Goal: Task Accomplishment & Management: Manage account settings

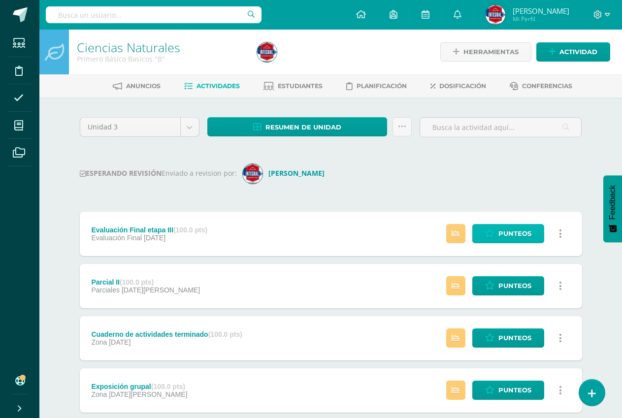
click at [489, 234] on icon at bounding box center [489, 233] width 9 height 8
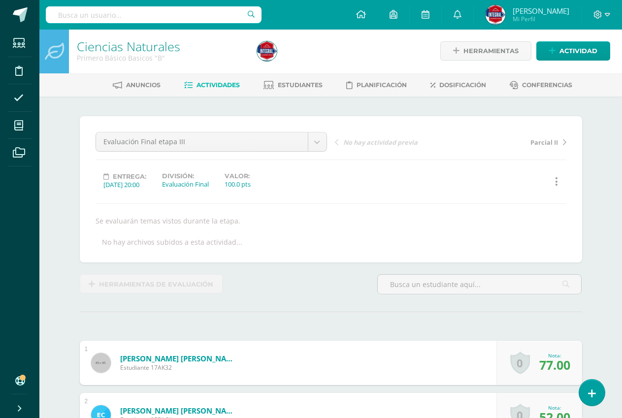
scroll to position [1, 0]
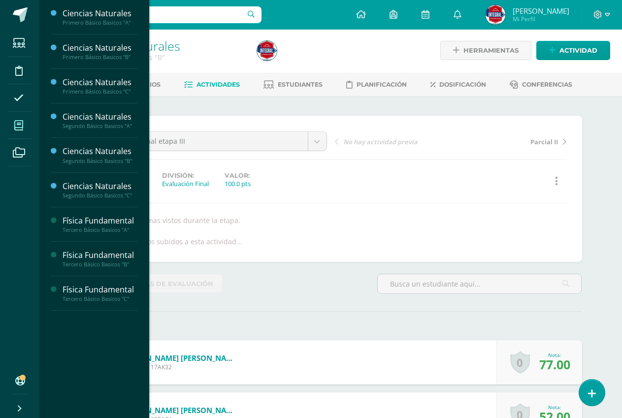
click at [15, 119] on span at bounding box center [19, 125] width 22 height 22
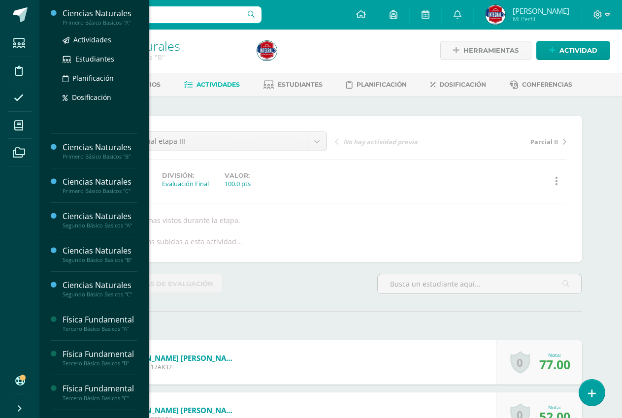
click at [97, 18] on div "Ciencias Naturales" at bounding box center [100, 13] width 75 height 11
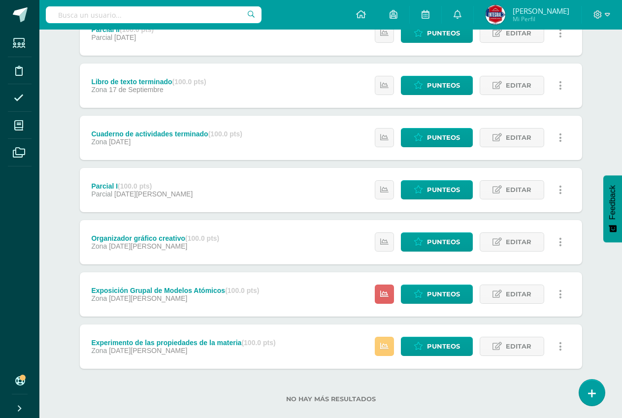
scroll to position [169, 0]
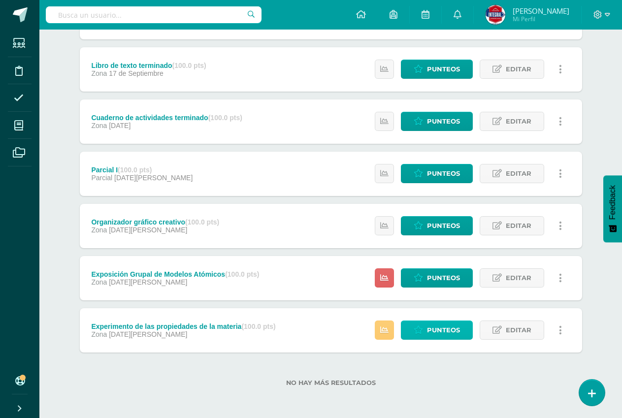
click at [416, 328] on icon at bounding box center [417, 330] width 9 height 8
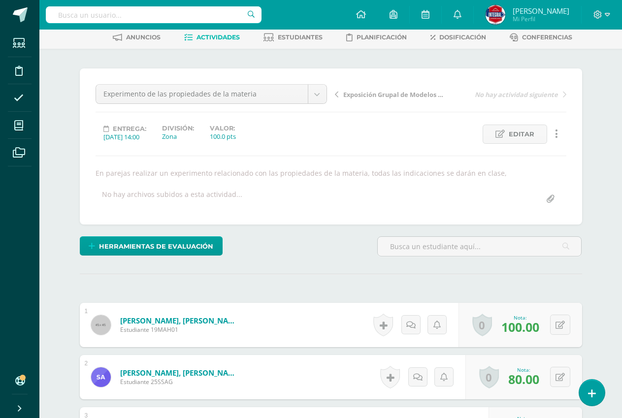
scroll to position [148, 0]
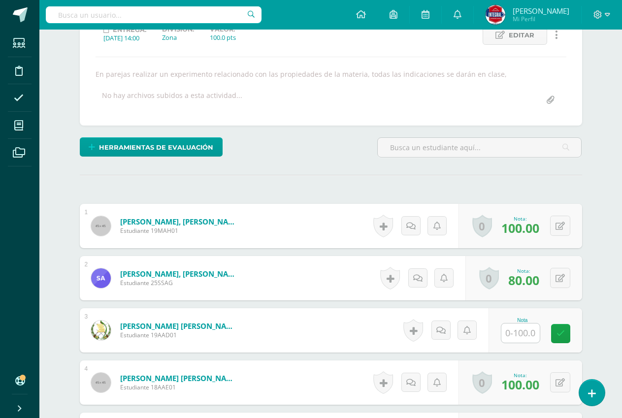
click at [518, 341] on input "text" at bounding box center [520, 332] width 38 height 19
type input "90"
click at [562, 340] on link at bounding box center [567, 334] width 20 height 20
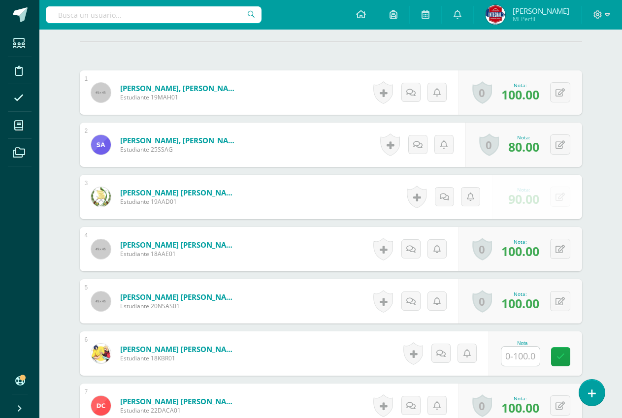
scroll to position [345, 0]
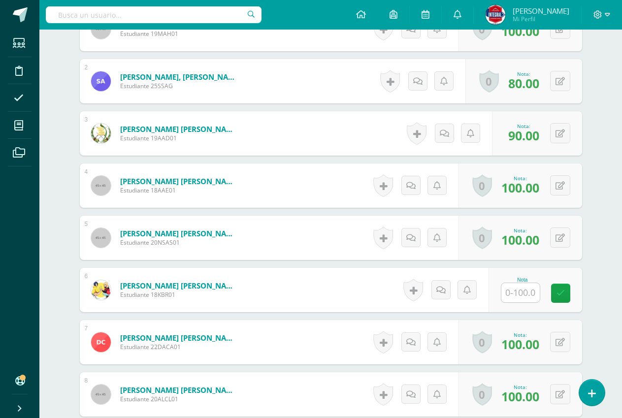
click at [512, 300] on input "text" at bounding box center [520, 292] width 38 height 19
type input "90"
click at [559, 293] on link at bounding box center [567, 293] width 20 height 20
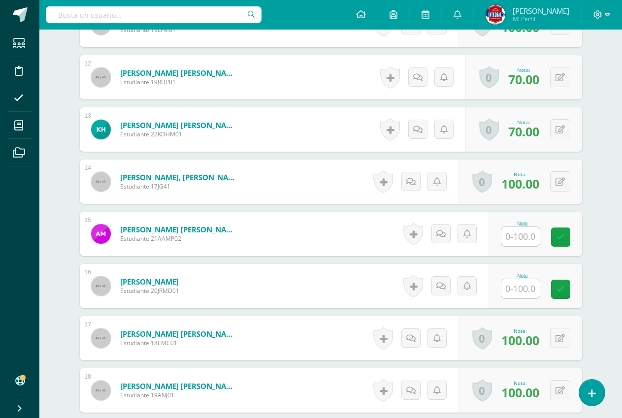
scroll to position [935, 0]
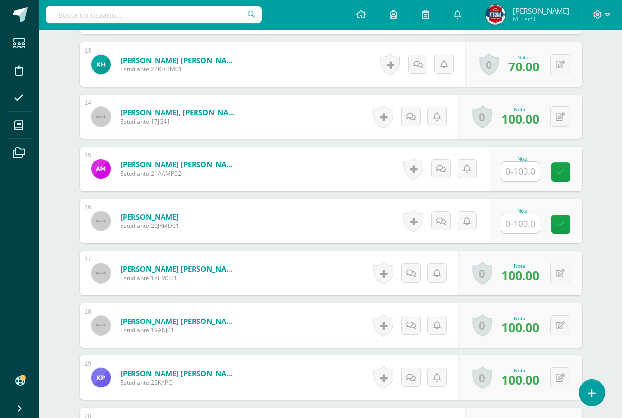
click at [508, 173] on input "text" at bounding box center [520, 171] width 38 height 19
click at [575, 166] on link at bounding box center [567, 172] width 20 height 20
type input "0"
click at [532, 220] on input "text" at bounding box center [520, 223] width 38 height 19
type input "0"
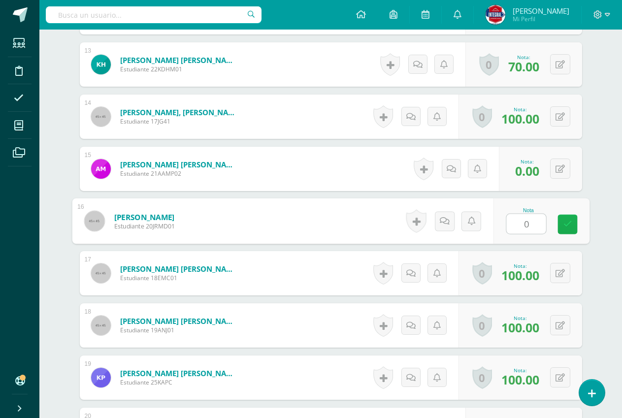
click at [565, 227] on icon at bounding box center [567, 224] width 9 height 8
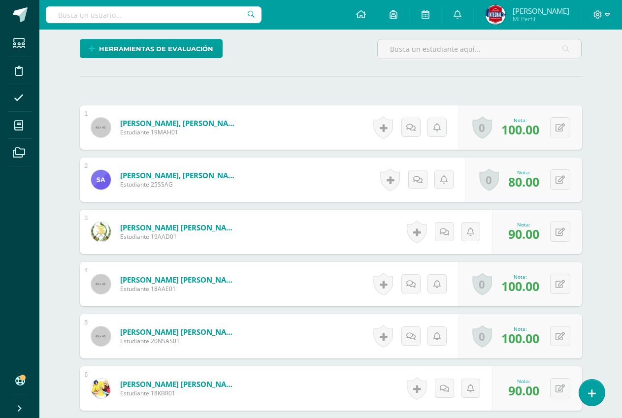
scroll to position [0, 0]
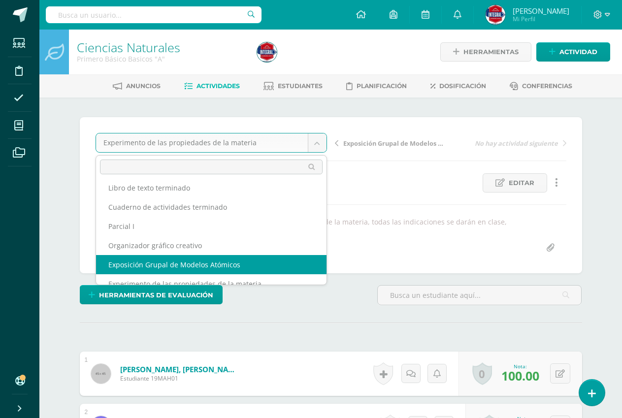
scroll to position [36, 0]
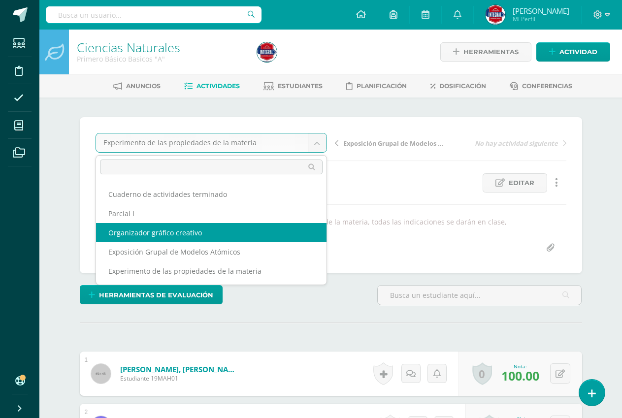
select select "/dashboard/teacher/grade-activity/190378/"
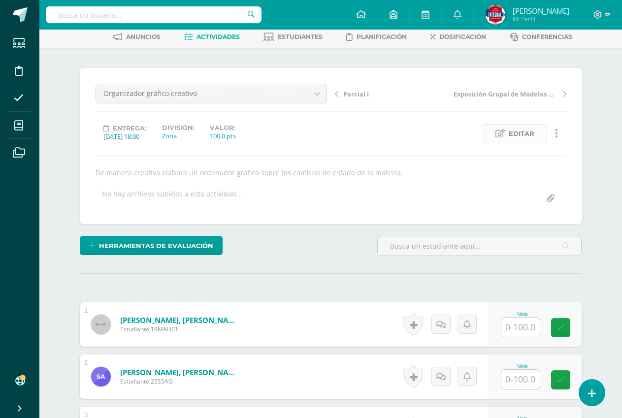
scroll to position [50, 0]
click at [507, 138] on link "Editar" at bounding box center [514, 133] width 64 height 19
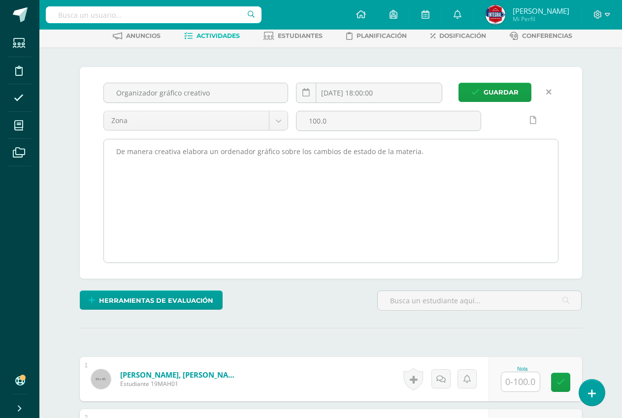
scroll to position [51, 0]
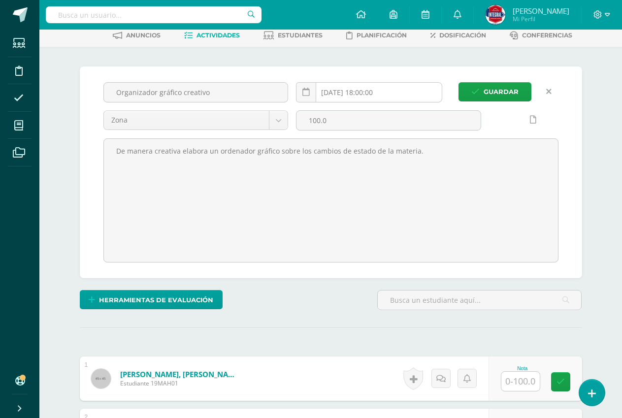
click at [356, 94] on input "[DATE] 18:00:00" at bounding box center [368, 92] width 145 height 19
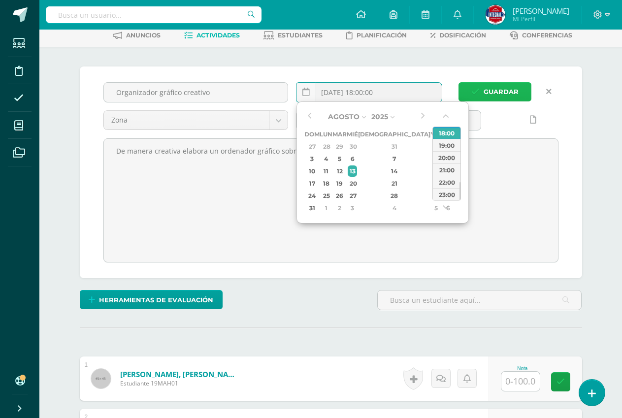
type input "2025-08-12 18:00"
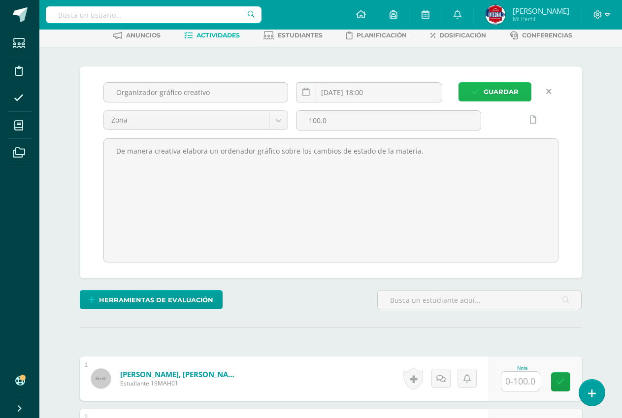
click at [520, 99] on button "Guardar" at bounding box center [494, 91] width 73 height 19
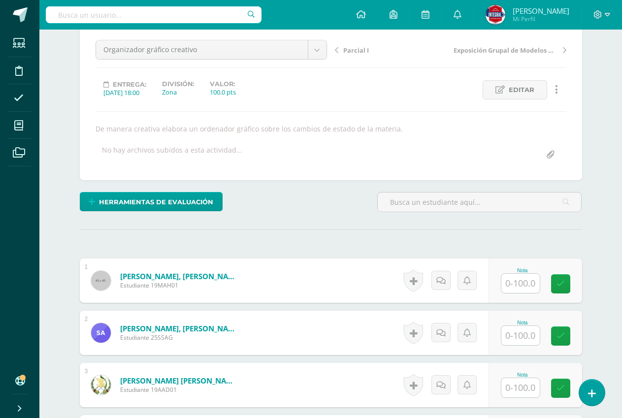
scroll to position [100, 0]
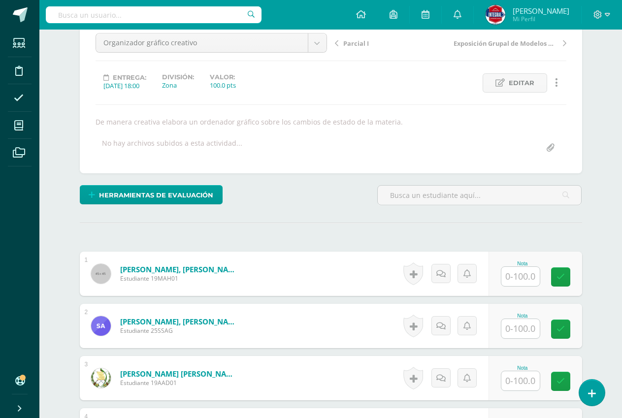
click at [521, 324] on input "text" at bounding box center [520, 328] width 38 height 19
type input "100"
click at [563, 326] on icon at bounding box center [567, 329] width 9 height 8
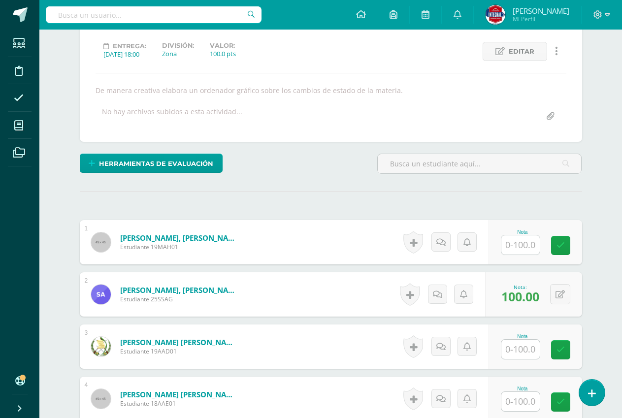
scroll to position [149, 0]
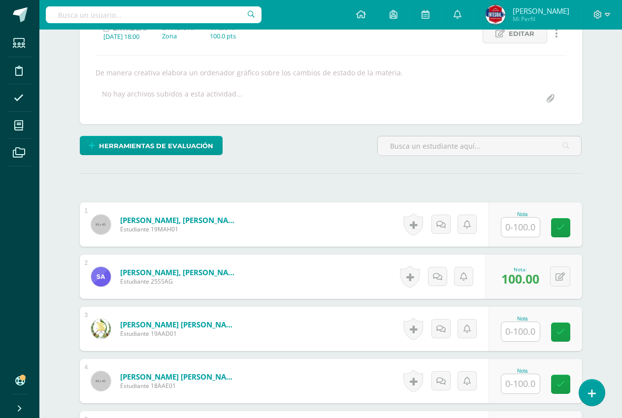
click at [528, 335] on input "text" at bounding box center [520, 331] width 38 height 19
type input "100"
click at [558, 332] on link at bounding box center [567, 332] width 20 height 20
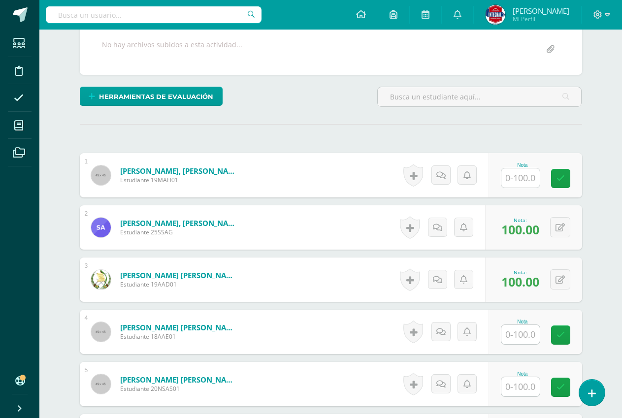
click at [516, 335] on input "text" at bounding box center [520, 334] width 38 height 19
type input "100"
click at [576, 332] on link at bounding box center [567, 335] width 20 height 20
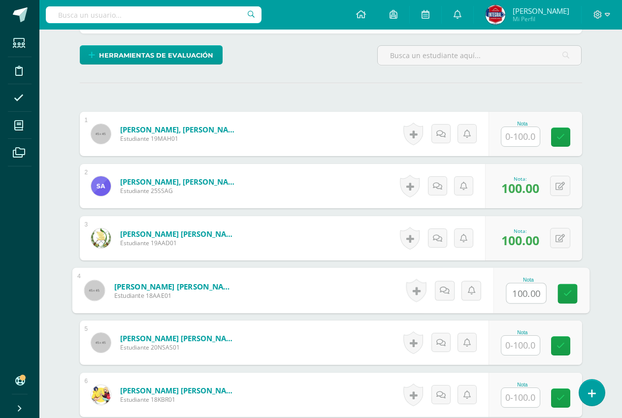
scroll to position [297, 0]
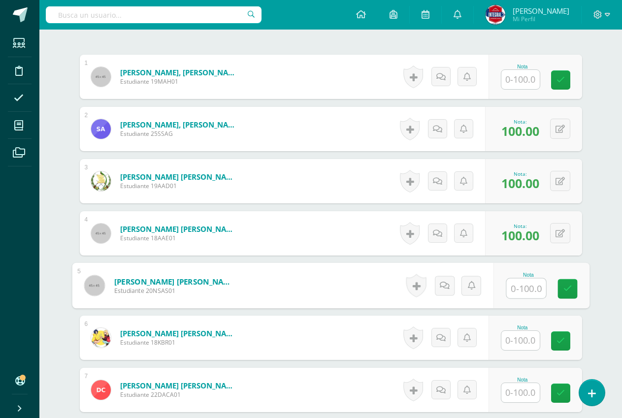
click at [516, 280] on input "text" at bounding box center [525, 289] width 39 height 20
click at [564, 291] on icon at bounding box center [567, 288] width 9 height 8
type input "100"
click at [523, 340] on input "text" at bounding box center [520, 340] width 38 height 19
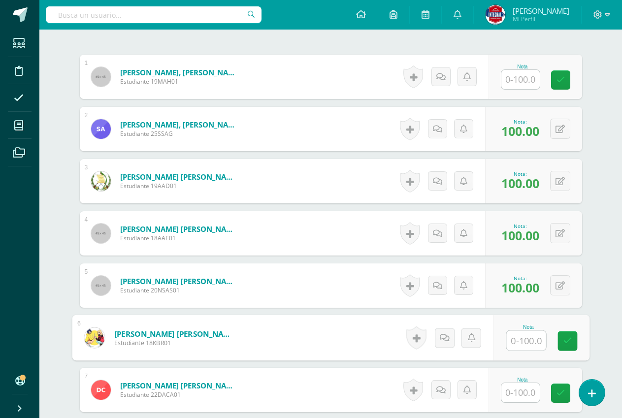
type input "0"
click at [574, 334] on link at bounding box center [567, 341] width 20 height 20
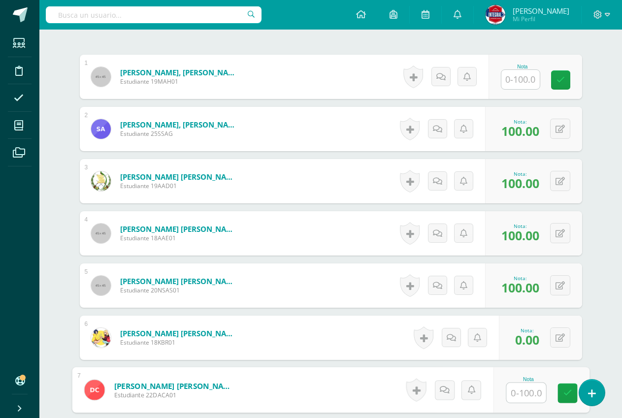
click at [512, 397] on input "text" at bounding box center [525, 393] width 39 height 20
type input "100"
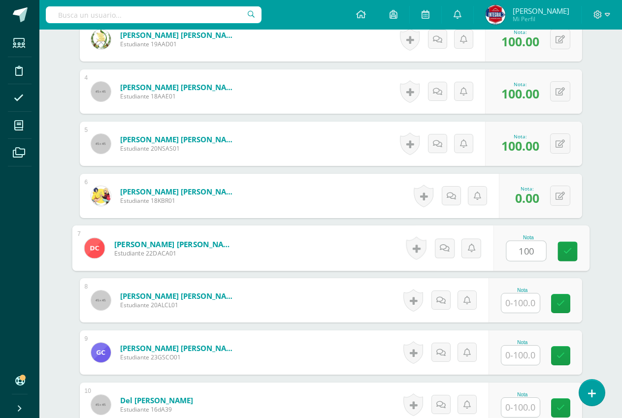
scroll to position [444, 0]
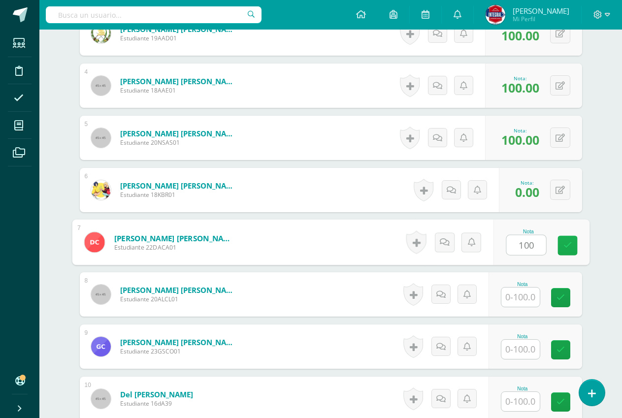
click at [565, 242] on icon at bounding box center [567, 245] width 9 height 8
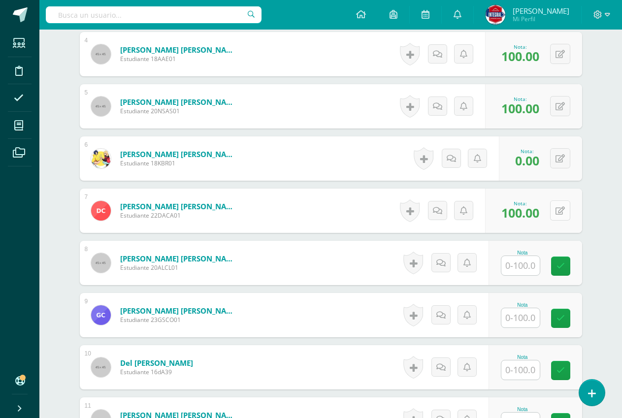
scroll to position [494, 0]
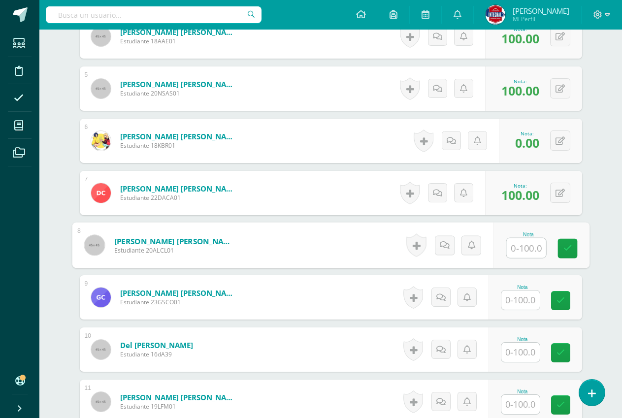
click at [524, 242] on input "text" at bounding box center [525, 248] width 39 height 20
type input "100"
click at [565, 242] on link at bounding box center [567, 249] width 20 height 20
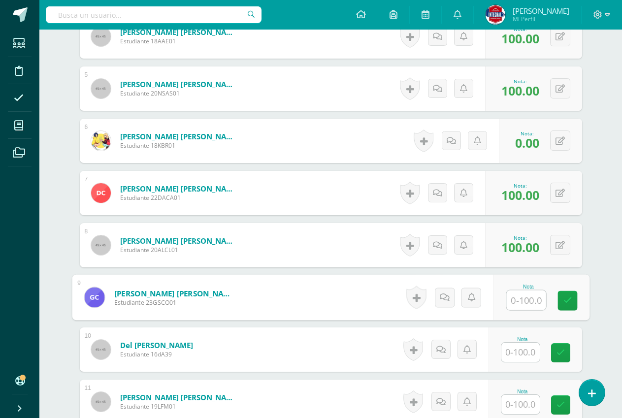
click at [513, 303] on input "text" at bounding box center [525, 300] width 39 height 20
type input "90"
click at [563, 297] on icon at bounding box center [567, 300] width 9 height 8
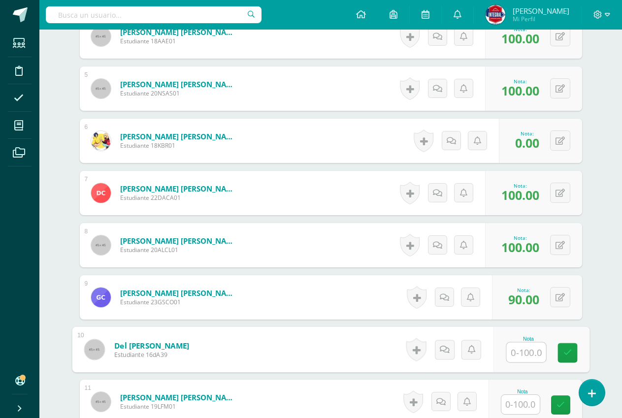
click at [526, 356] on input "text" at bounding box center [525, 353] width 39 height 20
type input "70"
click at [566, 362] on link at bounding box center [567, 353] width 20 height 20
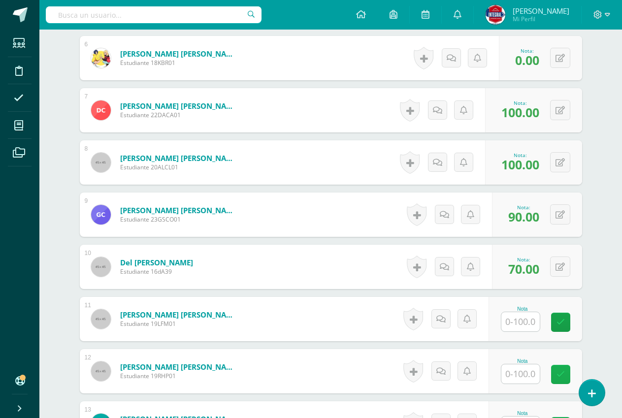
scroll to position [592, 0]
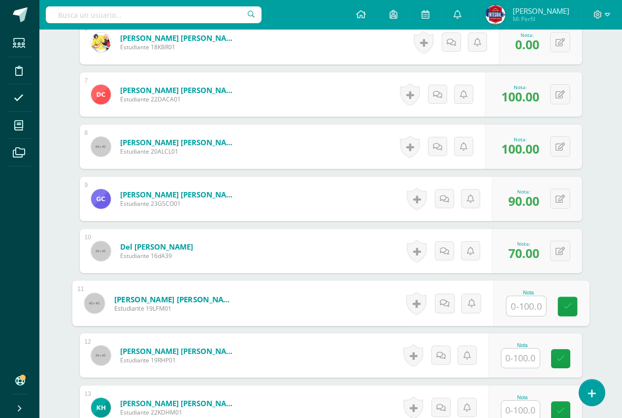
click at [526, 312] on input "text" at bounding box center [525, 306] width 39 height 20
type input "80"
click at [562, 305] on link at bounding box center [567, 307] width 20 height 20
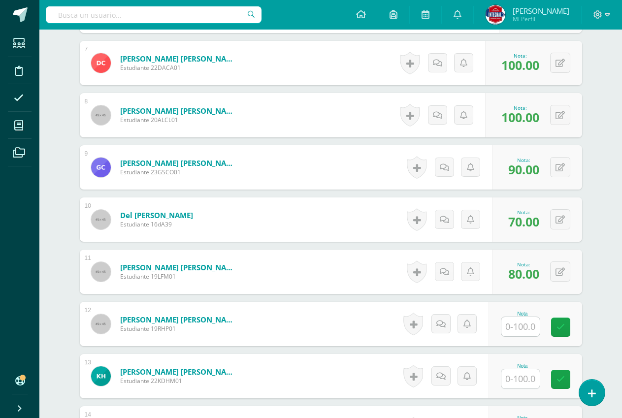
scroll to position [641, 0]
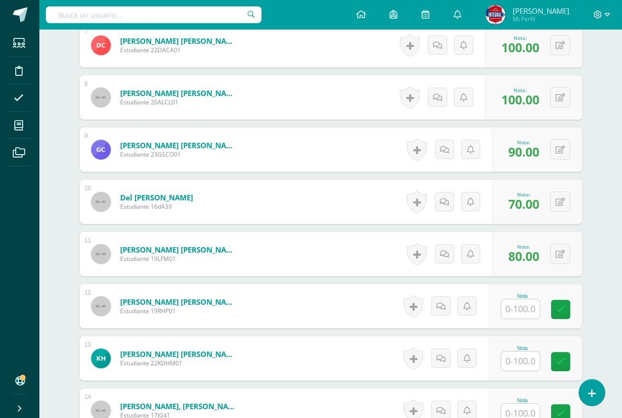
click at [516, 308] on input "text" at bounding box center [520, 308] width 38 height 19
type input "80"
click at [561, 313] on link at bounding box center [567, 310] width 20 height 20
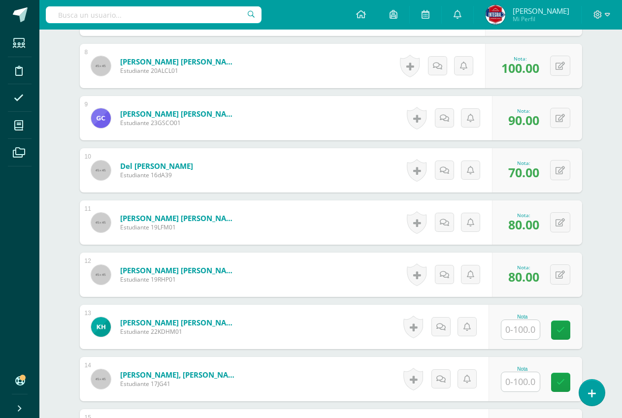
scroll to position [691, 0]
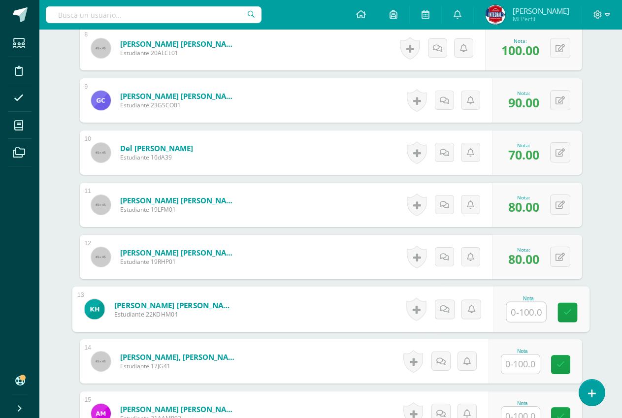
click at [523, 311] on input "text" at bounding box center [525, 312] width 39 height 20
click at [563, 314] on icon at bounding box center [567, 312] width 9 height 8
type input "0"
click at [531, 372] on div at bounding box center [520, 364] width 39 height 20
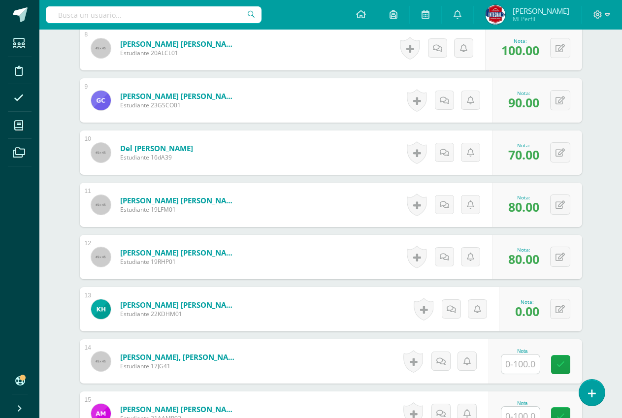
click at [533, 362] on input "text" at bounding box center [520, 363] width 38 height 19
type input "80"
click at [558, 361] on link at bounding box center [567, 365] width 20 height 20
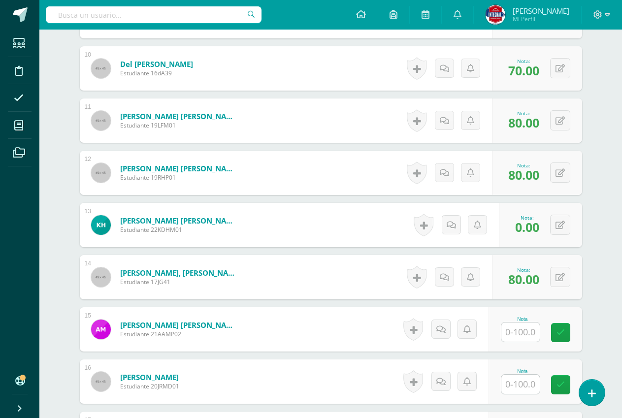
scroll to position [789, 0]
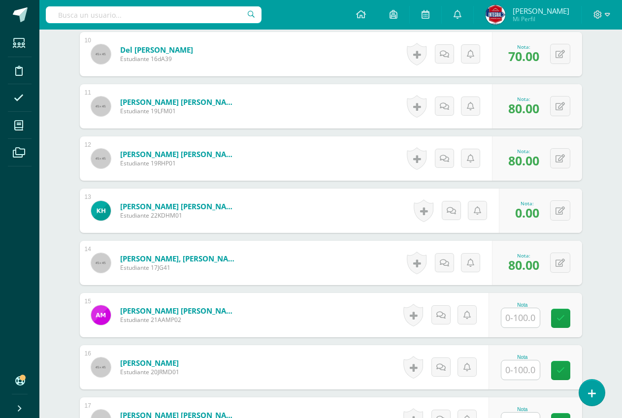
click at [518, 322] on input "text" at bounding box center [520, 317] width 38 height 19
type input "90"
click at [573, 318] on link at bounding box center [567, 319] width 20 height 20
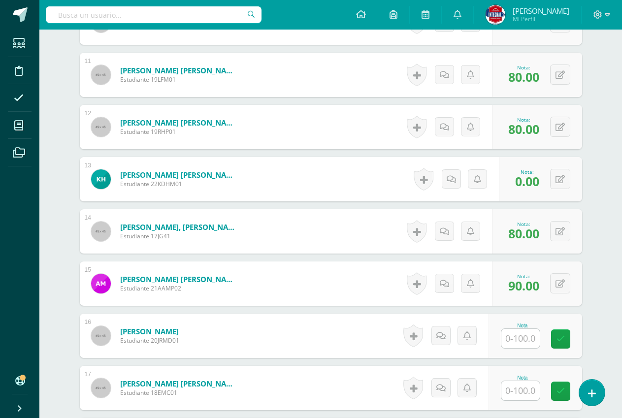
scroll to position [838, 0]
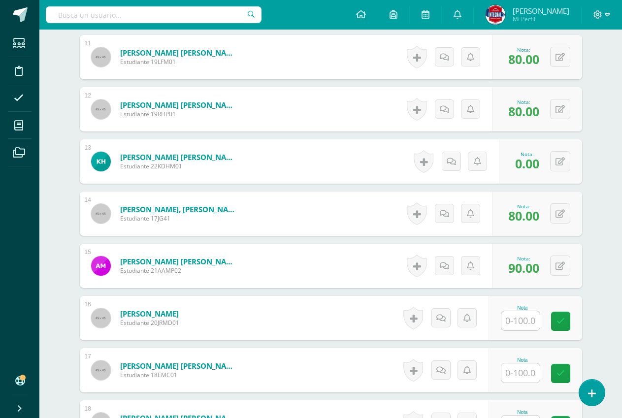
click at [513, 323] on input "text" at bounding box center [520, 320] width 38 height 19
type input "0"
click at [563, 315] on link at bounding box center [567, 322] width 20 height 20
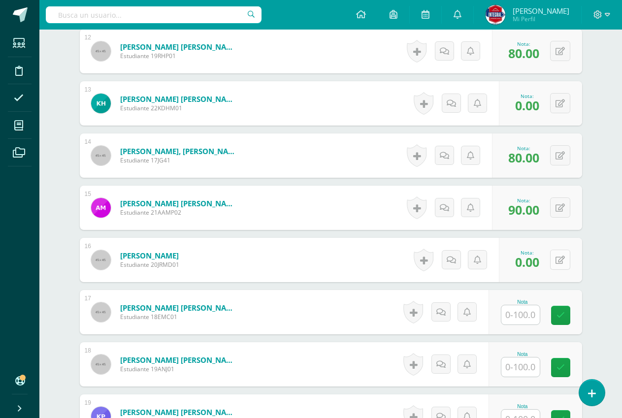
scroll to position [937, 0]
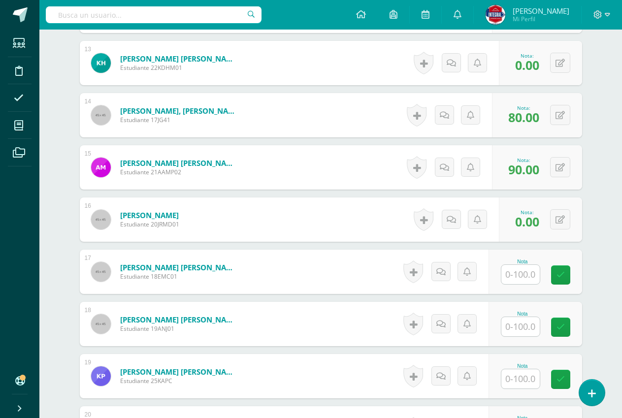
click at [522, 272] on input "text" at bounding box center [520, 274] width 38 height 19
type input "100"
click at [568, 275] on icon at bounding box center [567, 275] width 9 height 8
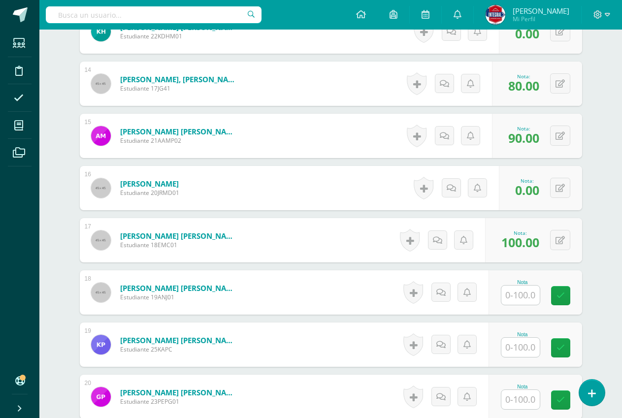
scroll to position [986, 0]
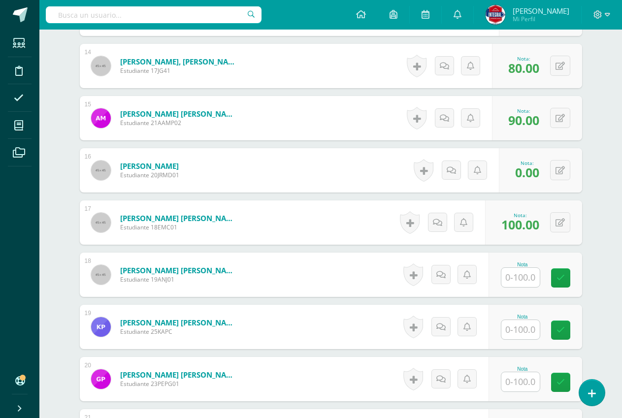
click at [526, 283] on input "text" at bounding box center [520, 277] width 38 height 19
type input "90"
drag, startPoint x: 568, startPoint y: 281, endPoint x: 563, endPoint y: 279, distance: 5.8
click at [567, 280] on icon at bounding box center [567, 278] width 9 height 8
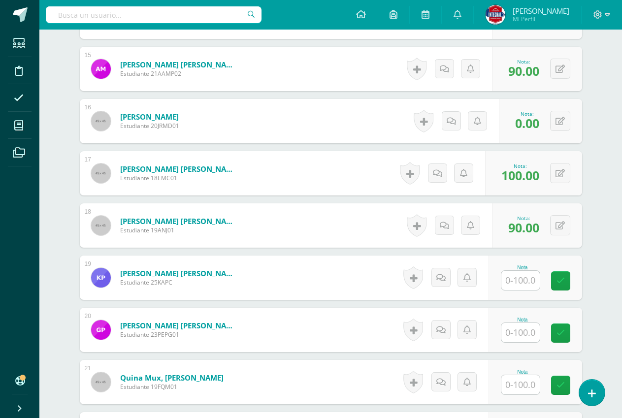
click at [518, 283] on input "text" at bounding box center [520, 280] width 38 height 19
type input "90"
click at [563, 275] on link at bounding box center [567, 281] width 20 height 20
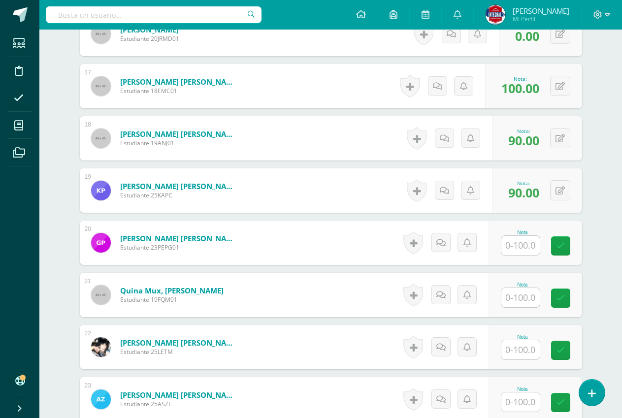
scroll to position [1134, 0]
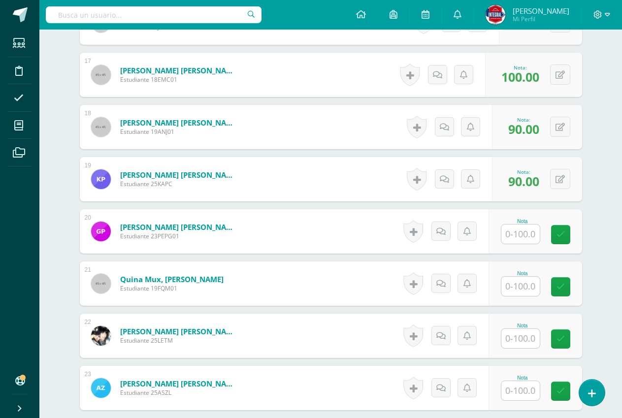
click at [529, 231] on input "text" at bounding box center [520, 233] width 38 height 19
type input "0"
click at [559, 236] on link at bounding box center [567, 235] width 20 height 20
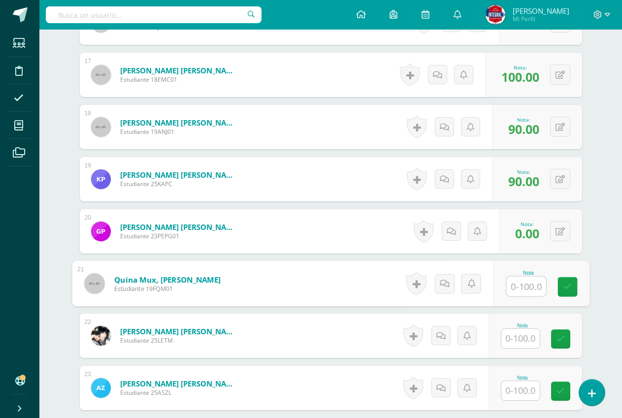
click at [504, 278] on div "Nota" at bounding box center [541, 284] width 96 height 46
type input "100"
click at [572, 295] on link at bounding box center [567, 287] width 20 height 20
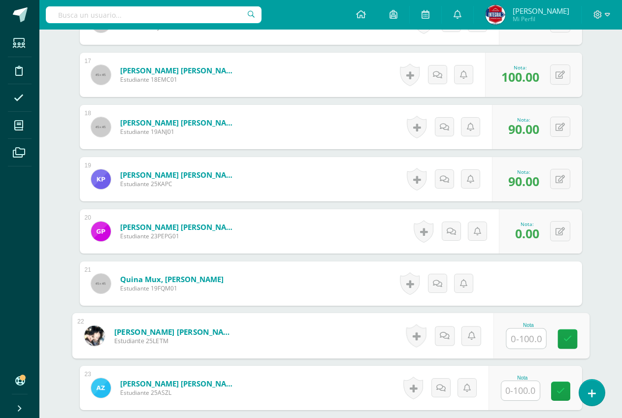
click at [515, 338] on input "text" at bounding box center [525, 339] width 39 height 20
type input "100"
click at [560, 341] on link at bounding box center [567, 339] width 20 height 20
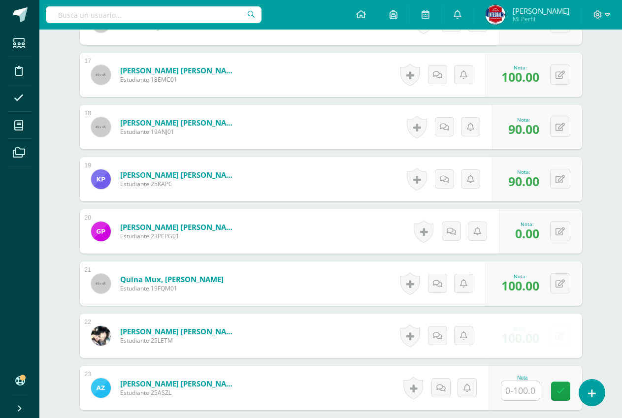
click at [506, 385] on input "text" at bounding box center [520, 390] width 38 height 19
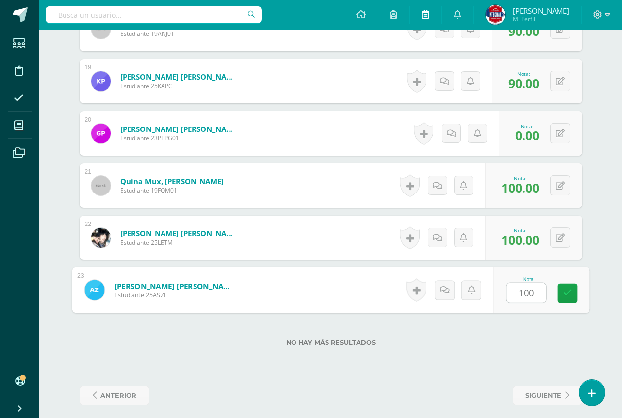
scroll to position [1238, 0]
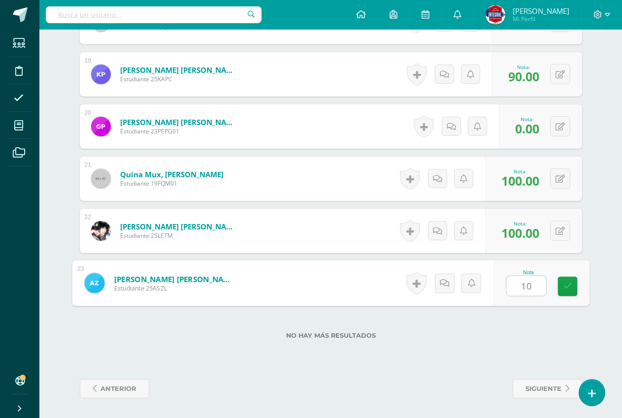
type input "1"
type input "60"
click at [562, 282] on link at bounding box center [567, 287] width 20 height 20
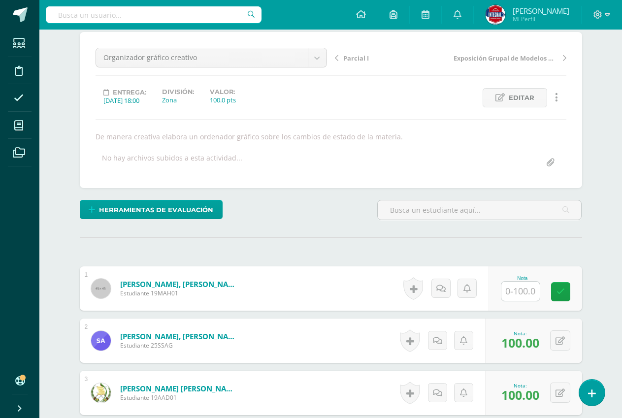
scroll to position [0, 0]
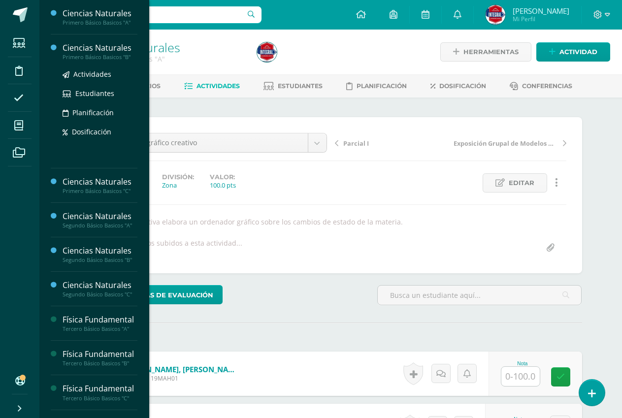
click at [82, 51] on div "Ciencias Naturales" at bounding box center [100, 47] width 75 height 11
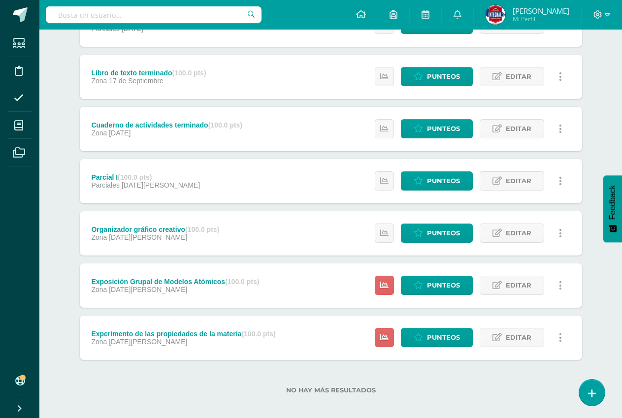
scroll to position [169, 0]
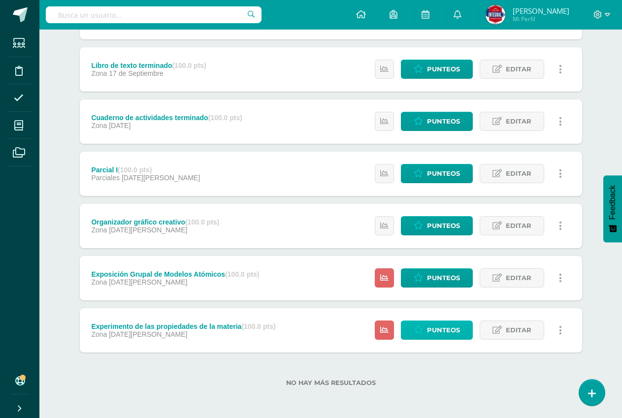
click at [435, 337] on span "Punteos" at bounding box center [443, 330] width 33 height 18
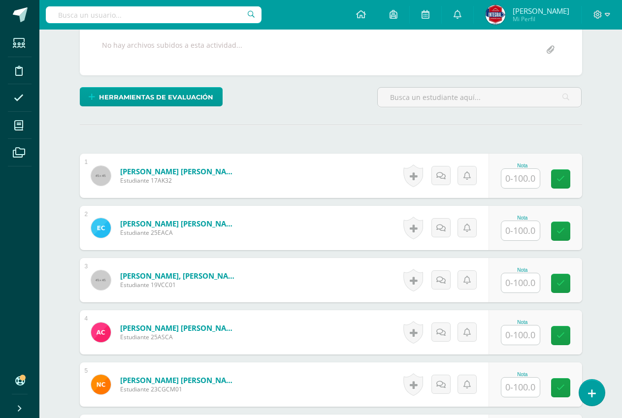
scroll to position [198, 0]
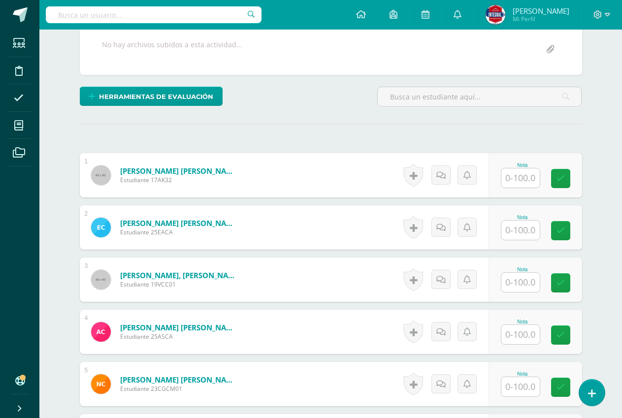
click at [523, 175] on input "text" at bounding box center [520, 177] width 38 height 19
click at [567, 177] on icon at bounding box center [567, 178] width 9 height 8
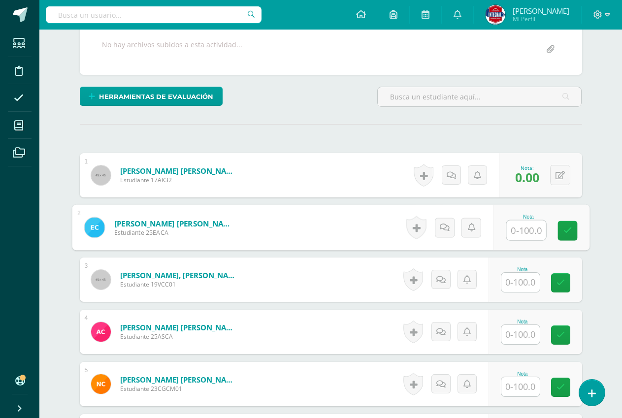
click at [515, 235] on input "text" at bounding box center [525, 230] width 39 height 20
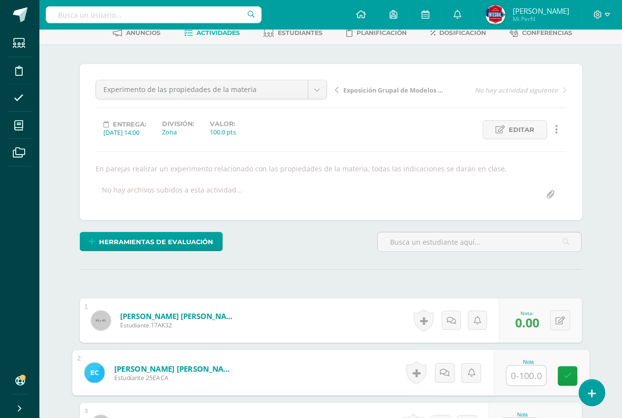
scroll to position [51, 0]
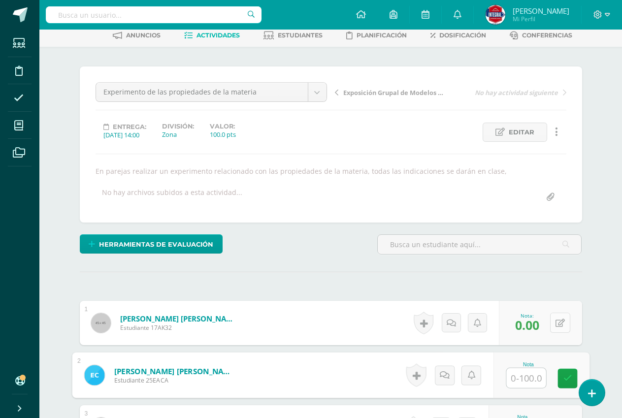
click at [555, 332] on div "0 Logros Logros obtenidos Aún no hay logros agregados Nota: 0.00" at bounding box center [540, 323] width 83 height 44
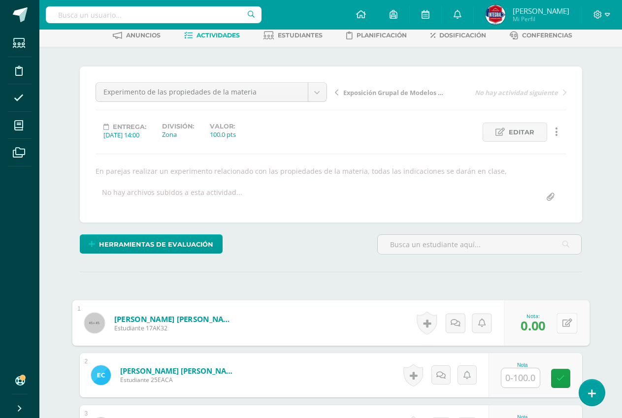
click at [563, 325] on icon at bounding box center [567, 322] width 10 height 8
type input "100"
click at [534, 326] on link at bounding box center [541, 326] width 20 height 20
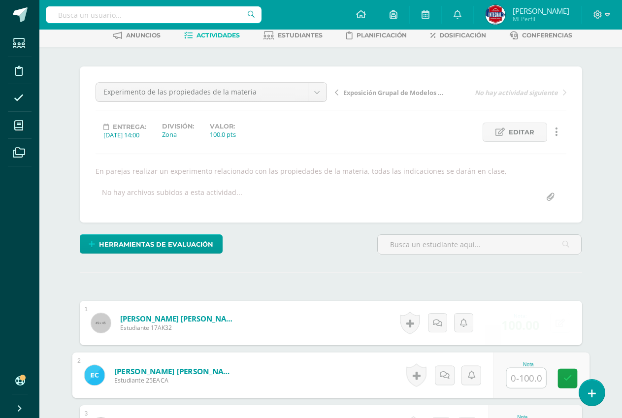
click at [524, 376] on input "text" at bounding box center [525, 378] width 39 height 20
type input "100"
click at [565, 376] on icon at bounding box center [567, 378] width 9 height 8
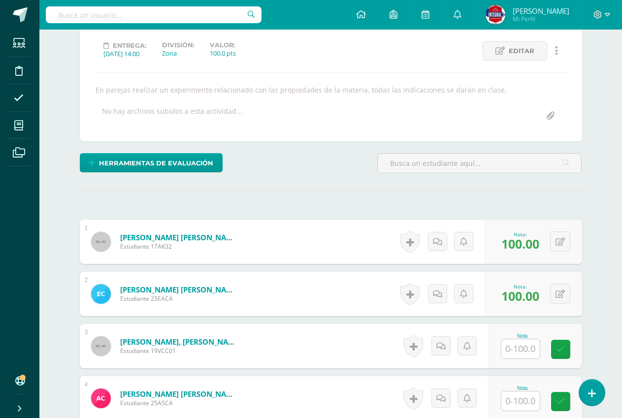
scroll to position [149, 0]
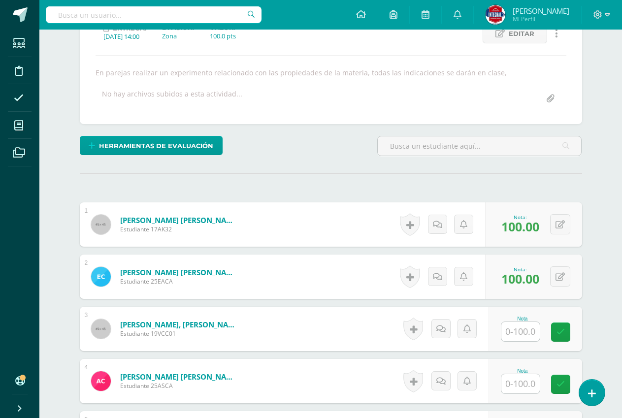
click at [531, 329] on input "text" at bounding box center [520, 331] width 38 height 19
type input "100"
click at [559, 335] on link at bounding box center [567, 332] width 20 height 20
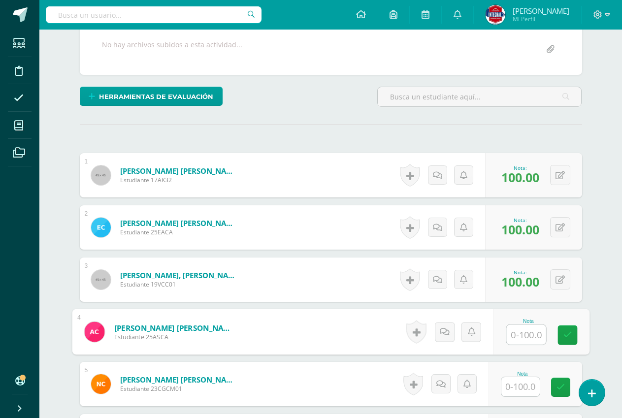
click at [532, 336] on input "text" at bounding box center [525, 335] width 39 height 20
type input "80"
click at [572, 336] on link at bounding box center [567, 335] width 20 height 20
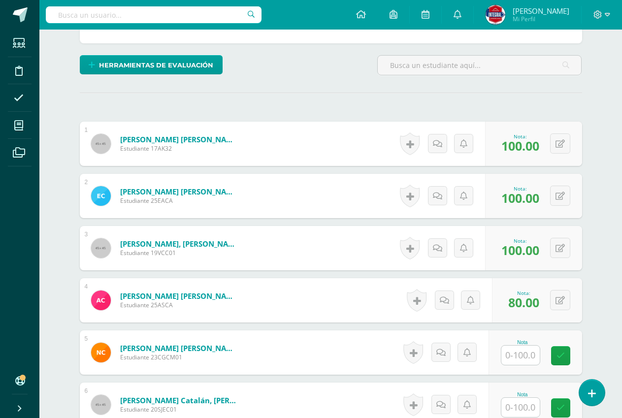
scroll to position [248, 0]
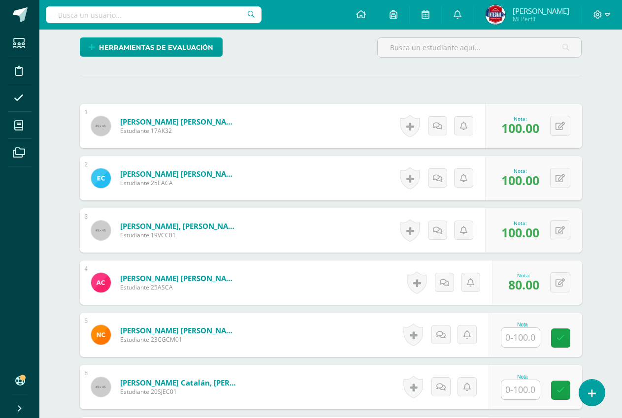
click at [521, 335] on input "text" at bounding box center [520, 337] width 38 height 19
type input "100"
click at [568, 338] on icon at bounding box center [567, 338] width 9 height 8
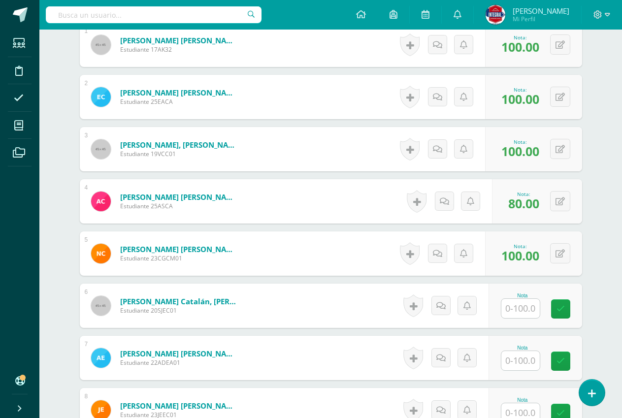
scroll to position [346, 0]
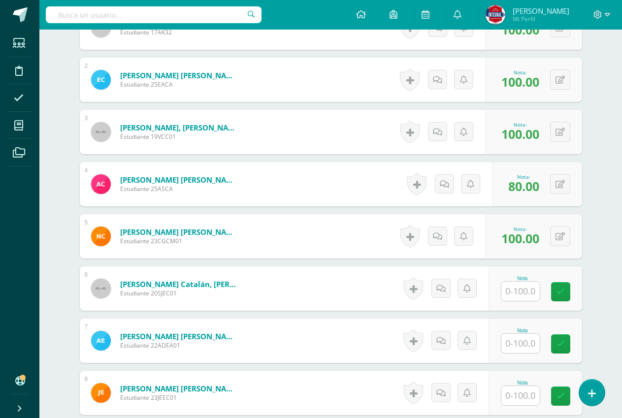
click at [535, 294] on input "text" at bounding box center [520, 291] width 38 height 19
type input "100"
click at [569, 291] on icon at bounding box center [567, 291] width 9 height 8
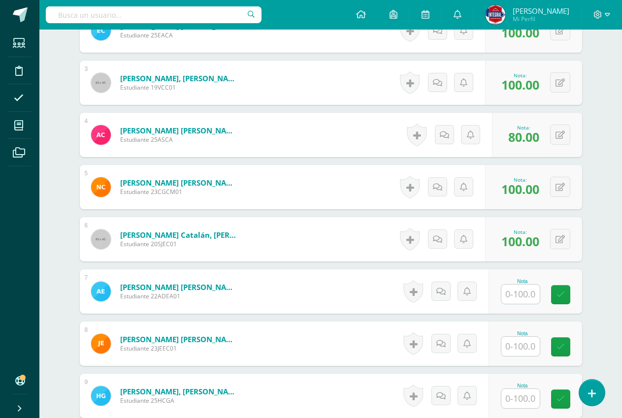
click at [525, 297] on input "text" at bounding box center [520, 293] width 38 height 19
type input "100"
click at [572, 291] on link at bounding box center [567, 295] width 20 height 20
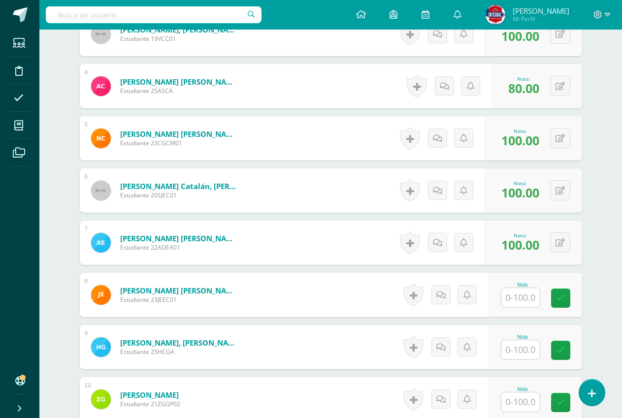
scroll to position [444, 0]
click at [531, 294] on input "text" at bounding box center [520, 296] width 38 height 19
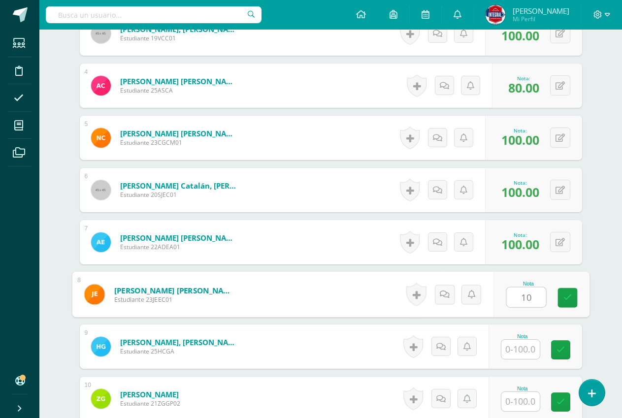
type input "100"
click at [563, 290] on link at bounding box center [567, 298] width 20 height 20
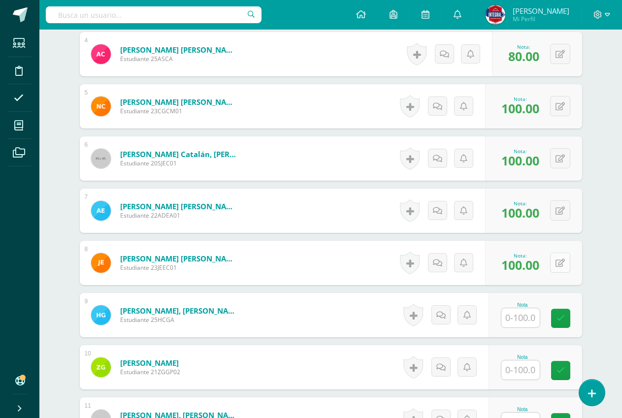
scroll to position [494, 0]
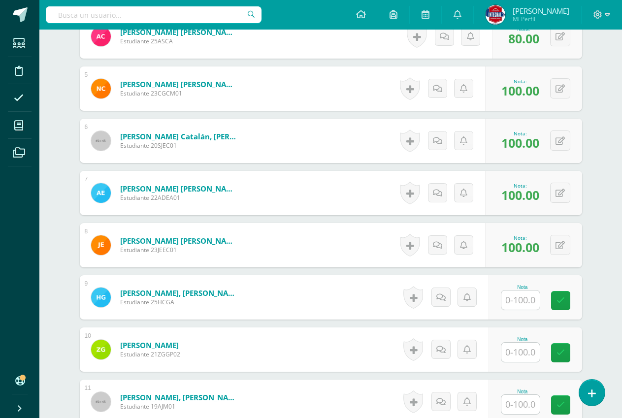
click at [527, 301] on input "text" at bounding box center [520, 299] width 38 height 19
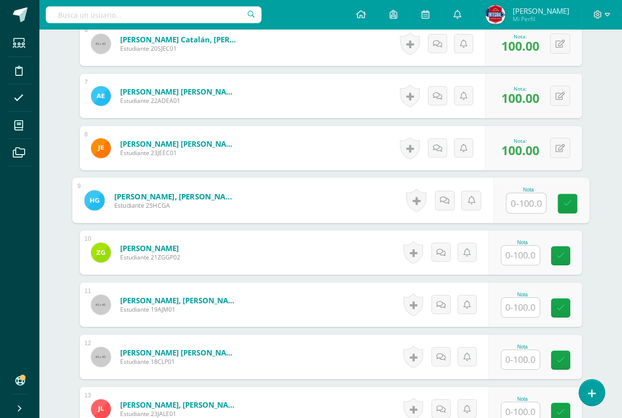
scroll to position [592, 0]
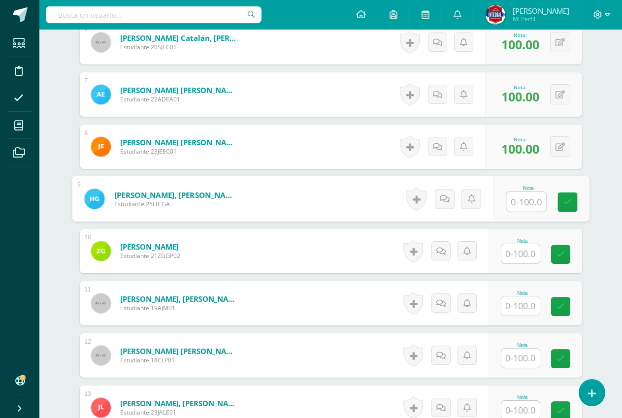
click at [527, 260] on input "text" at bounding box center [520, 253] width 38 height 19
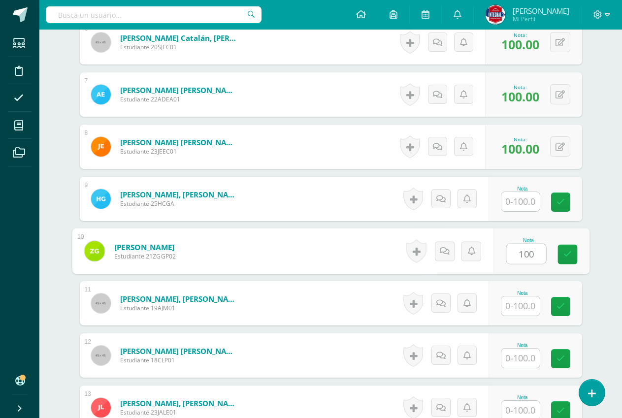
type input "100"
click at [552, 252] on div "Nota 100" at bounding box center [541, 251] width 96 height 46
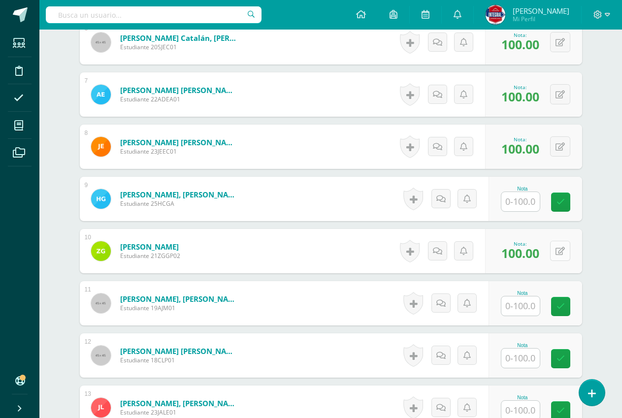
scroll to position [641, 0]
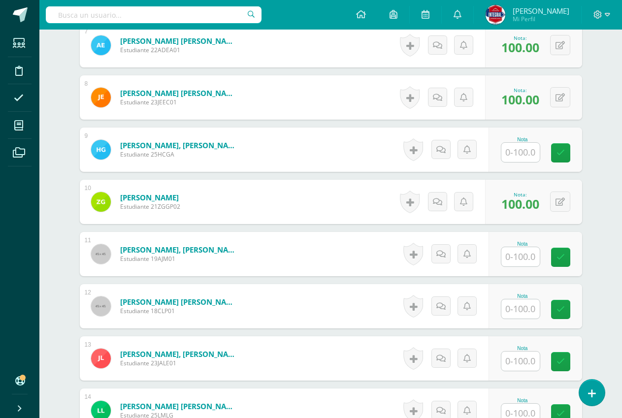
click at [526, 254] on input "text" at bounding box center [520, 256] width 38 height 19
type input "0"
click at [572, 259] on link at bounding box center [567, 258] width 20 height 20
click at [521, 306] on input "text" at bounding box center [520, 308] width 38 height 19
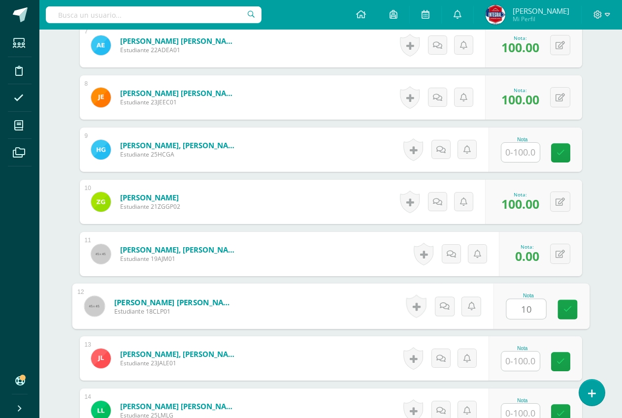
type input "100"
click at [561, 303] on link at bounding box center [567, 310] width 20 height 20
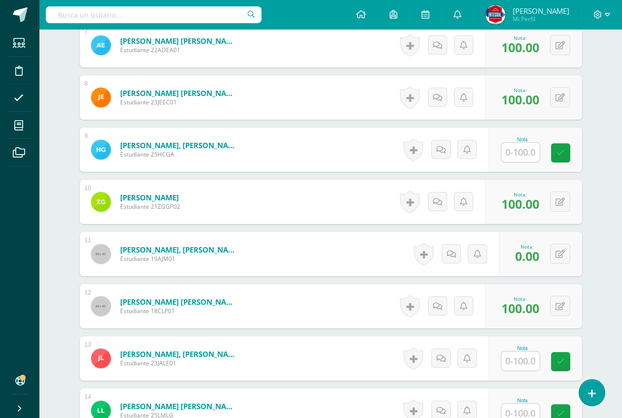
click at [513, 359] on input "text" at bounding box center [520, 360] width 38 height 19
type input "0"
click at [570, 362] on icon at bounding box center [567, 361] width 9 height 8
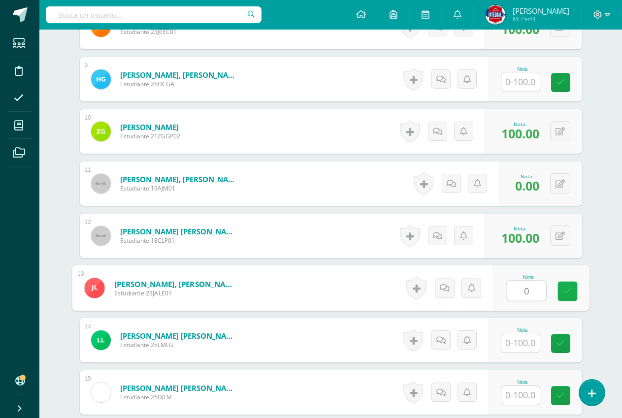
scroll to position [740, 0]
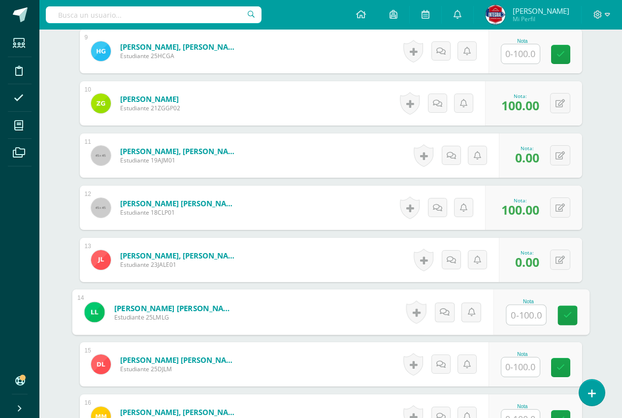
click at [516, 318] on input "text" at bounding box center [525, 315] width 39 height 20
type input "100"
click at [568, 308] on link at bounding box center [567, 316] width 20 height 20
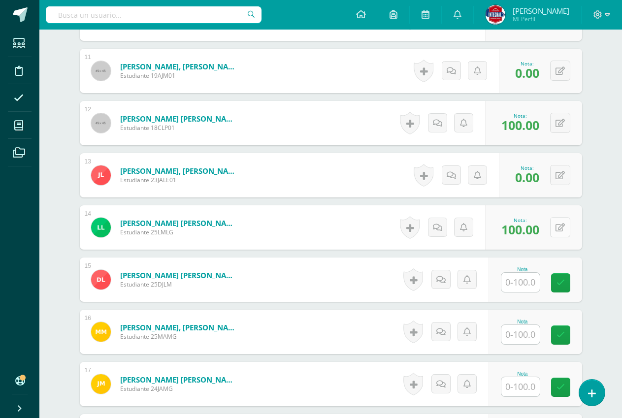
scroll to position [838, 0]
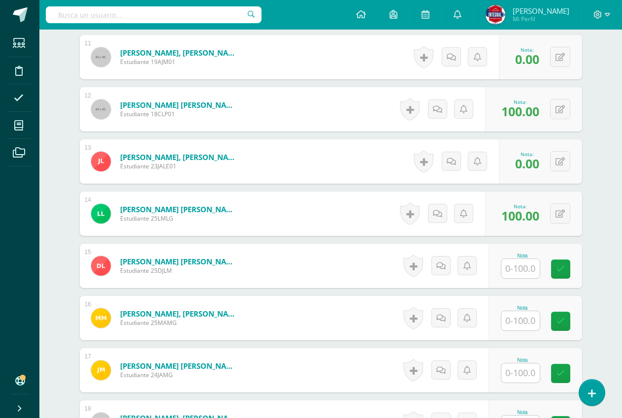
click at [525, 272] on input "text" at bounding box center [520, 268] width 38 height 19
type input "0"
click at [567, 278] on link at bounding box center [567, 269] width 20 height 20
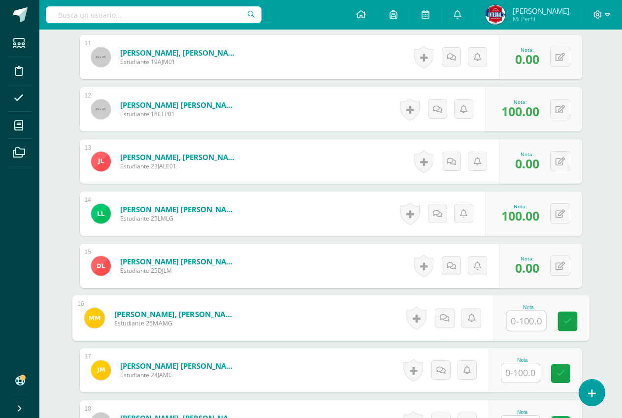
click at [517, 330] on input "text" at bounding box center [525, 321] width 39 height 20
type input "100"
click at [554, 320] on div "Nota 100" at bounding box center [541, 318] width 96 height 46
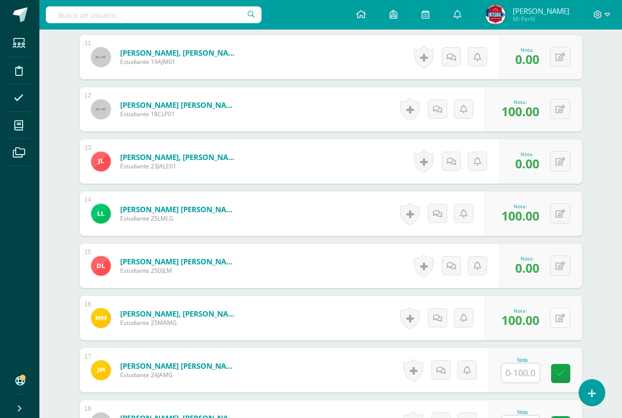
scroll to position [887, 0]
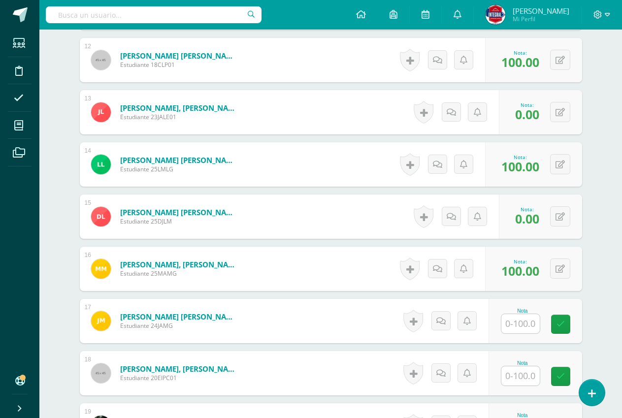
click at [523, 321] on input "text" at bounding box center [520, 323] width 38 height 19
type input "100"
click at [564, 328] on icon at bounding box center [567, 324] width 9 height 8
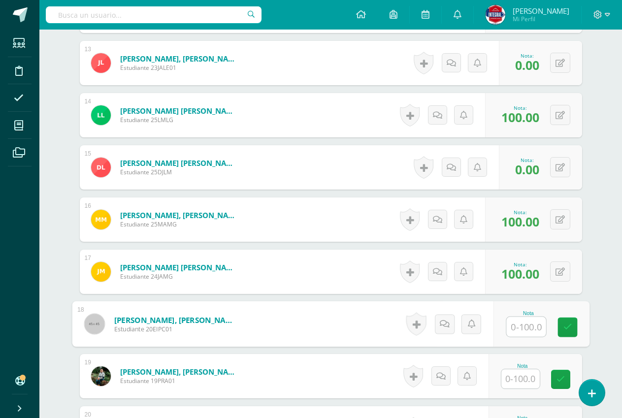
click at [513, 327] on input "text" at bounding box center [525, 327] width 39 height 20
type input "100"
click at [574, 327] on link at bounding box center [567, 327] width 20 height 20
click at [511, 381] on input "text" at bounding box center [520, 378] width 38 height 19
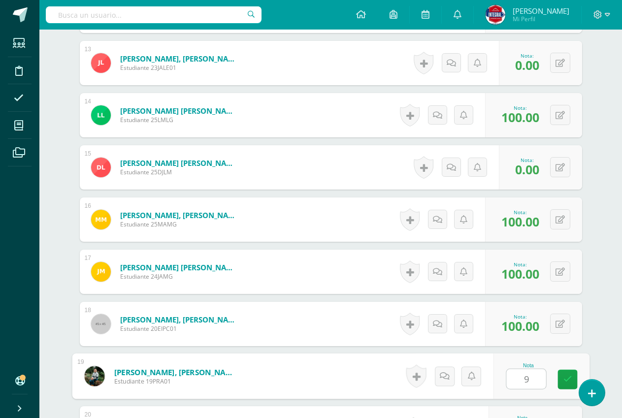
type input "90"
click at [561, 372] on link at bounding box center [567, 380] width 20 height 20
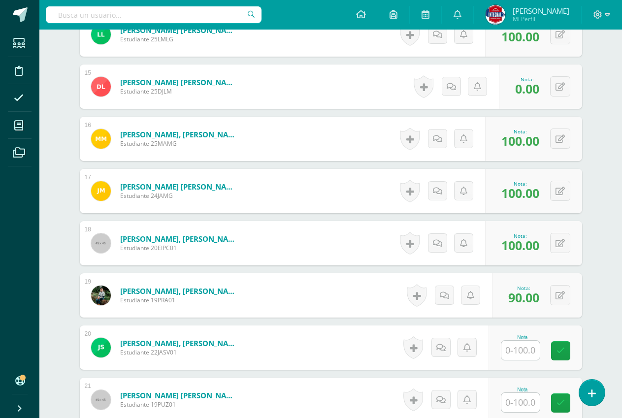
scroll to position [1084, 0]
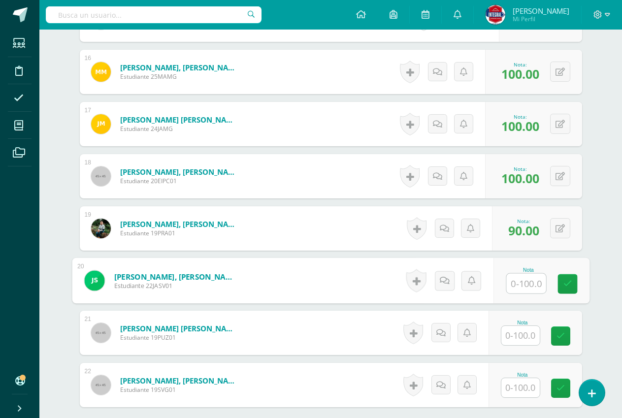
click at [531, 276] on input "text" at bounding box center [525, 284] width 39 height 20
type input "90"
click at [570, 286] on icon at bounding box center [567, 284] width 9 height 8
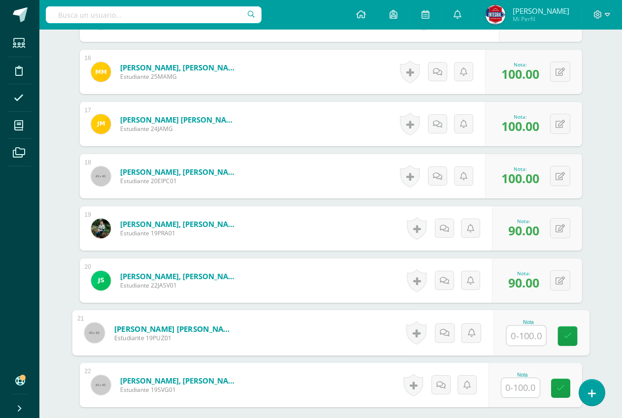
click at [516, 328] on input "text" at bounding box center [525, 336] width 39 height 20
click at [557, 336] on link at bounding box center [567, 336] width 20 height 20
type input "100"
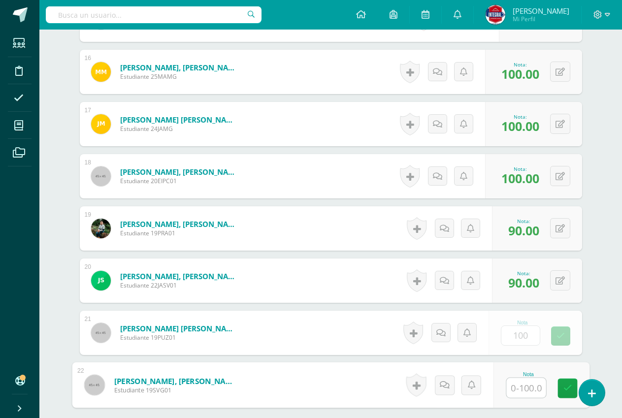
click at [524, 378] on input "text" at bounding box center [525, 388] width 39 height 20
type input "100"
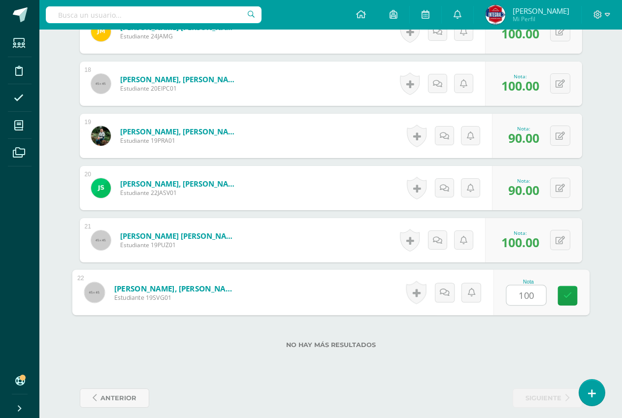
scroll to position [1186, 0]
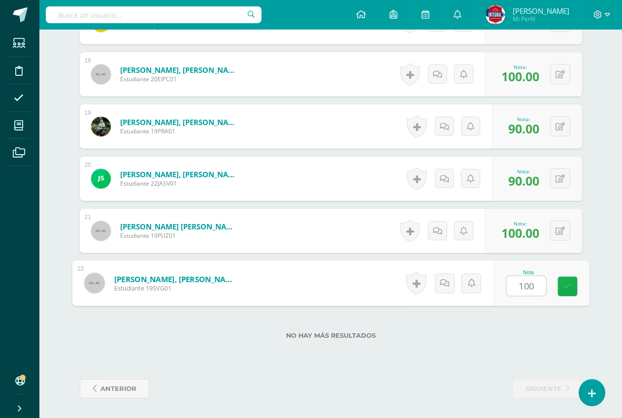
click at [567, 277] on link at bounding box center [567, 287] width 20 height 20
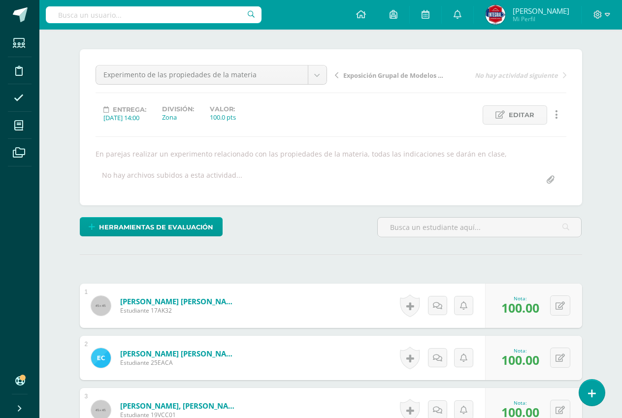
scroll to position [5, 0]
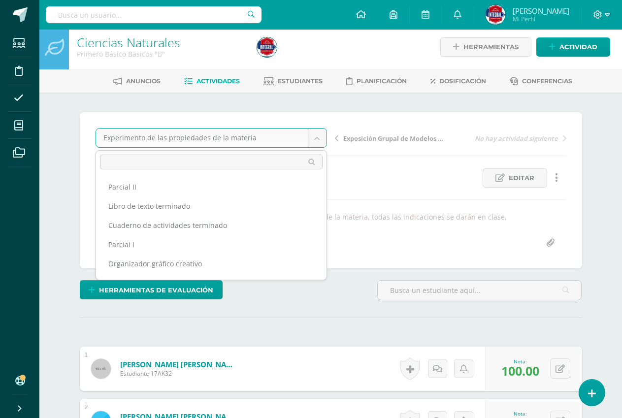
scroll to position [23, 0]
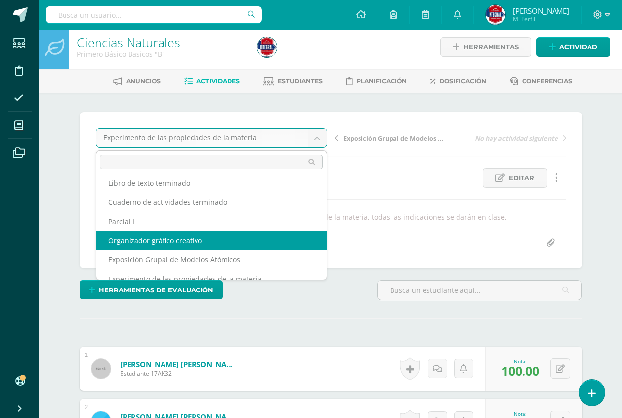
select select "/dashboard/teacher/grade-activity/190377/"
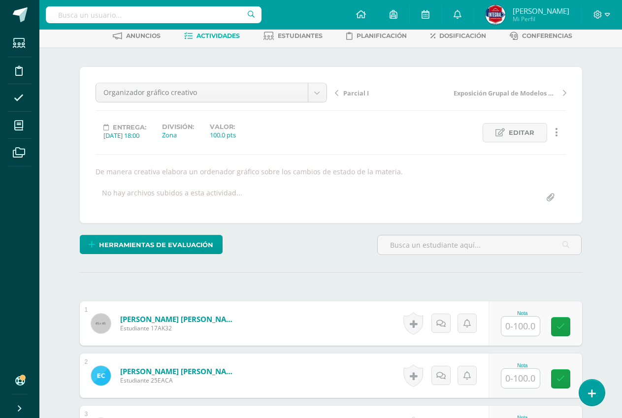
scroll to position [51, 0]
click at [522, 326] on input "text" at bounding box center [520, 325] width 38 height 19
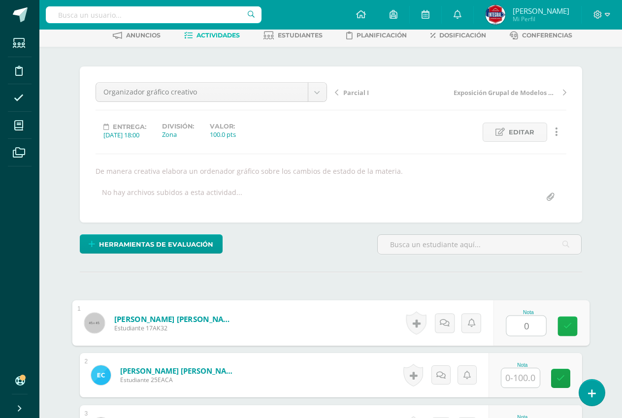
click at [570, 323] on icon at bounding box center [567, 326] width 9 height 8
type input "0"
click at [528, 372] on input "text" at bounding box center [520, 377] width 38 height 19
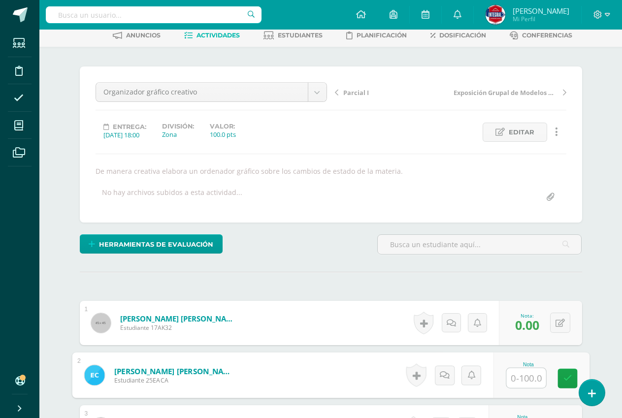
type input "0"
click at [567, 381] on icon at bounding box center [567, 378] width 9 height 8
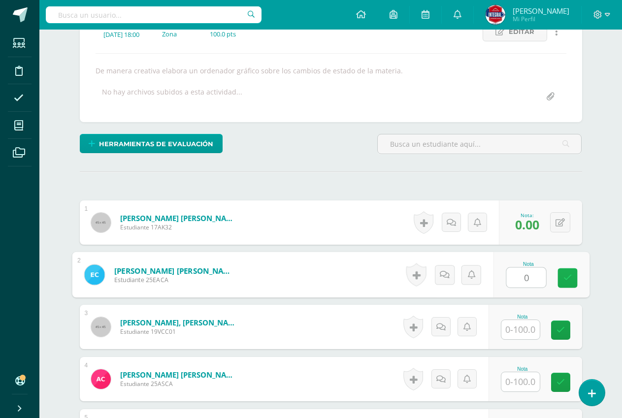
scroll to position [198, 0]
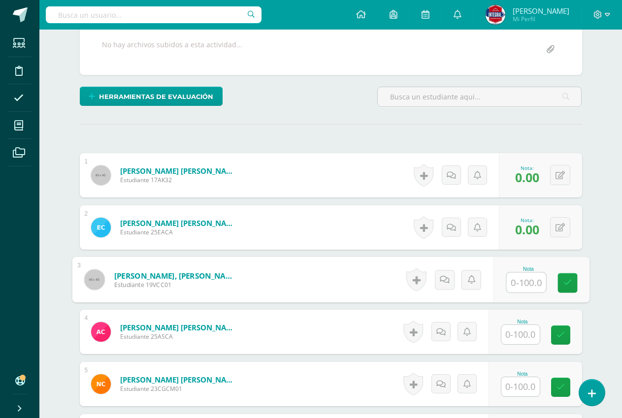
click at [536, 279] on input "text" at bounding box center [525, 283] width 39 height 20
type input "100"
click at [569, 284] on icon at bounding box center [567, 283] width 9 height 8
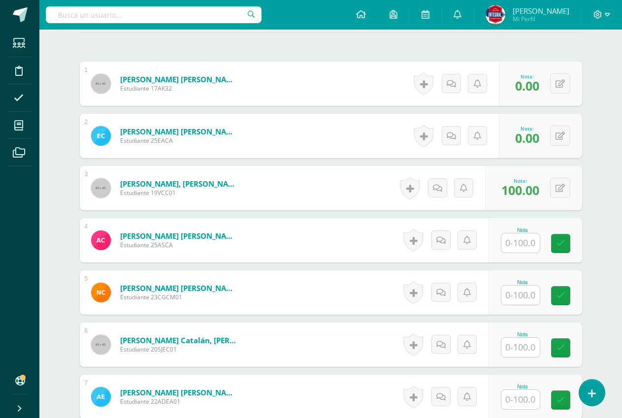
scroll to position [297, 0]
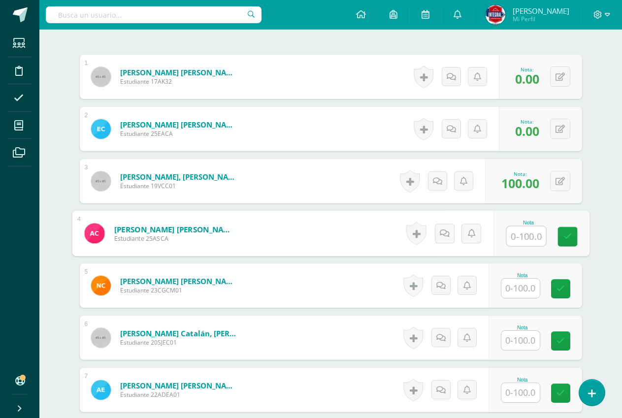
click at [514, 239] on input "text" at bounding box center [525, 236] width 39 height 20
type input "0"
click at [574, 231] on link at bounding box center [567, 237] width 20 height 20
click at [536, 276] on div "Nota" at bounding box center [522, 275] width 43 height 5
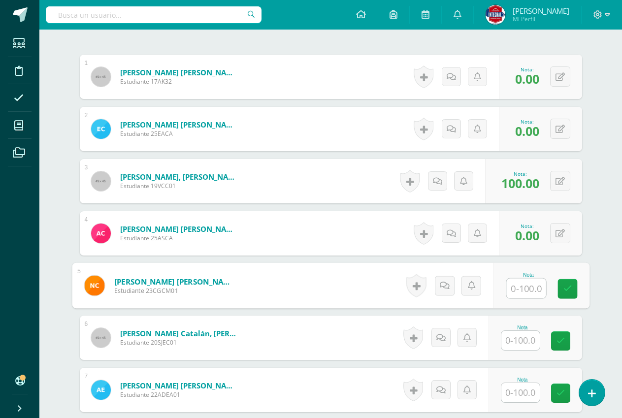
click at [536, 280] on input "text" at bounding box center [525, 289] width 39 height 20
click at [566, 292] on icon at bounding box center [567, 288] width 9 height 8
type input "0"
click at [531, 340] on input "text" at bounding box center [520, 340] width 38 height 19
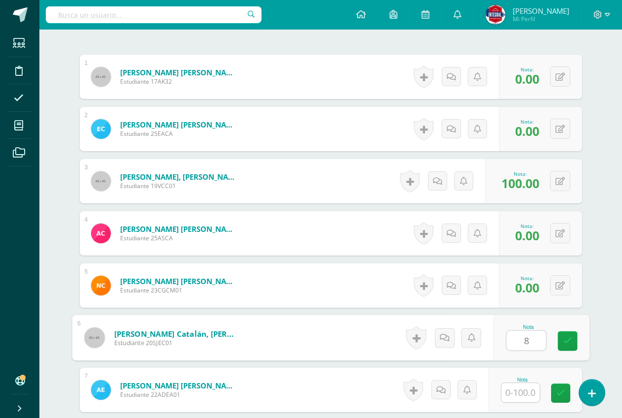
type input "80"
click at [565, 339] on icon at bounding box center [567, 341] width 9 height 8
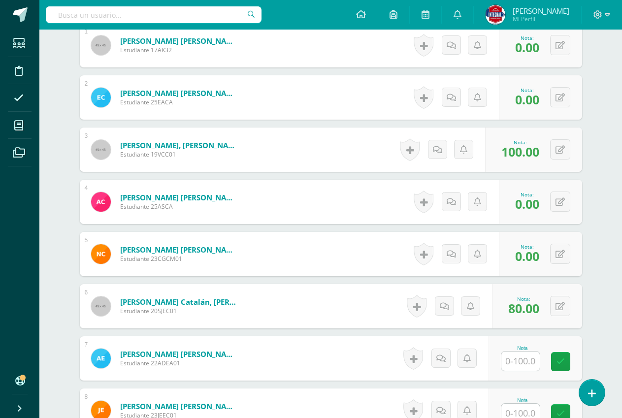
scroll to position [346, 0]
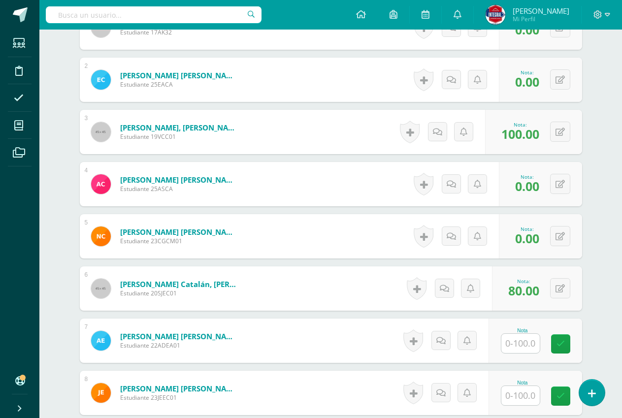
click at [528, 340] on input "text" at bounding box center [520, 343] width 38 height 19
type input "100"
click at [570, 345] on icon at bounding box center [567, 344] width 9 height 8
click at [518, 390] on input "text" at bounding box center [520, 395] width 38 height 19
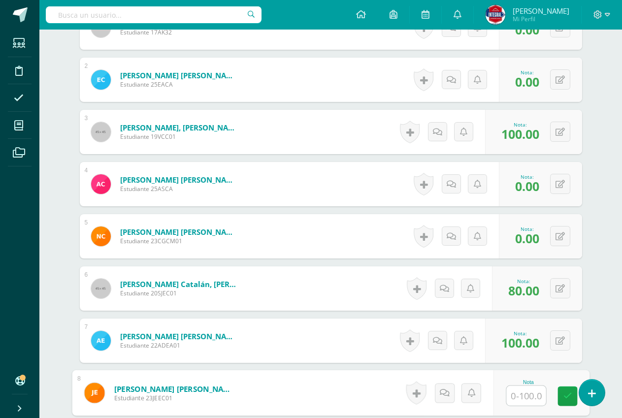
type input "0"
click at [564, 394] on icon at bounding box center [567, 396] width 9 height 8
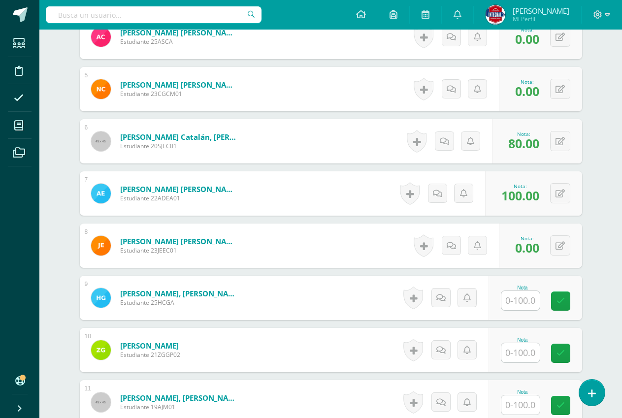
scroll to position [494, 0]
click at [519, 297] on input "text" at bounding box center [520, 299] width 38 height 19
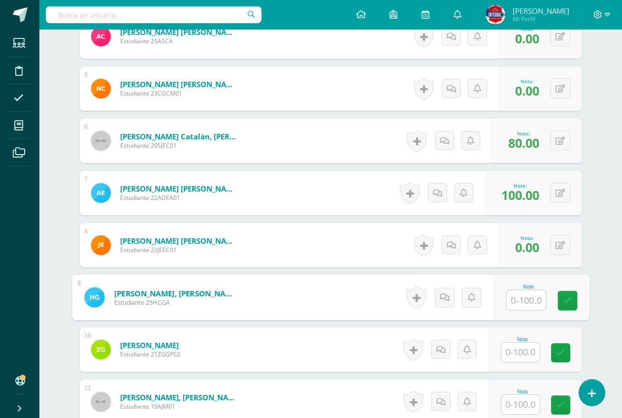
click at [503, 360] on div "Nota" at bounding box center [535, 349] width 94 height 44
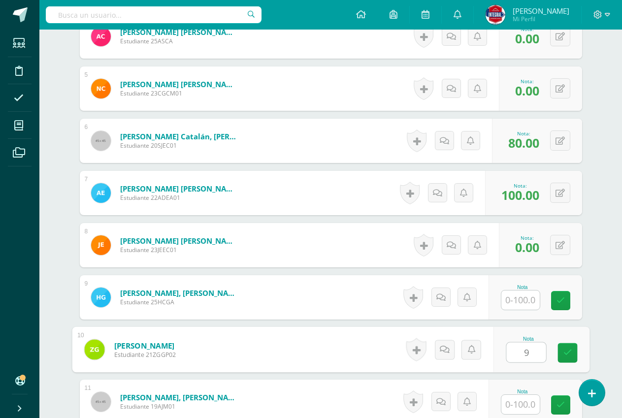
type input "90"
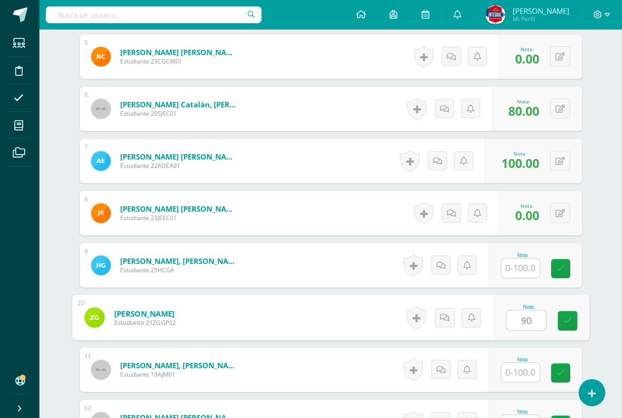
scroll to position [592, 0]
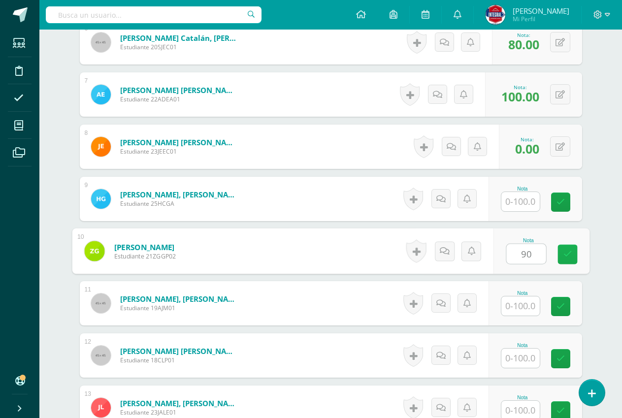
click at [568, 258] on icon at bounding box center [567, 254] width 9 height 8
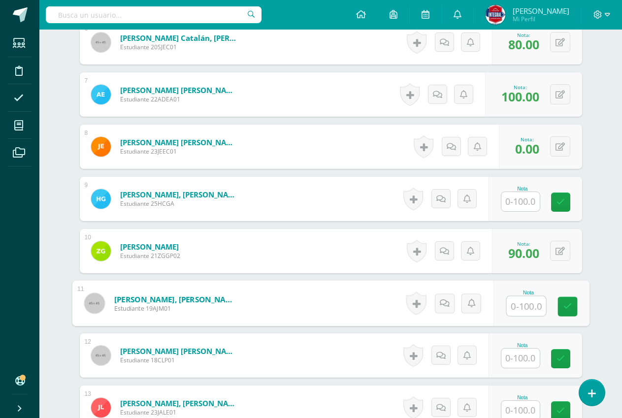
click at [526, 309] on input "text" at bounding box center [525, 306] width 39 height 20
type input "0"
click at [570, 302] on icon at bounding box center [567, 306] width 9 height 8
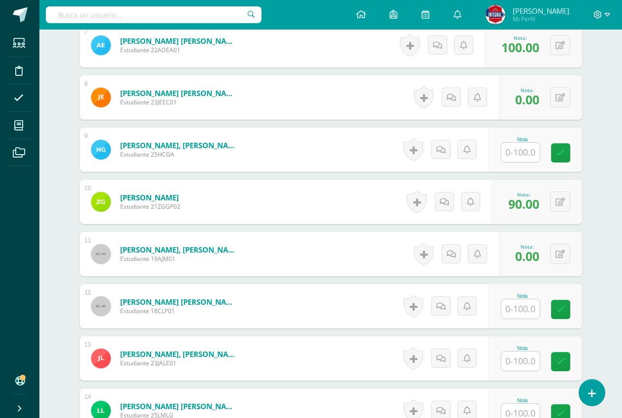
click at [543, 305] on div "Nota" at bounding box center [522, 306] width 43 height 26
click at [533, 308] on input "text" at bounding box center [525, 309] width 39 height 20
type input "100"
click at [559, 306] on link at bounding box center [567, 310] width 20 height 20
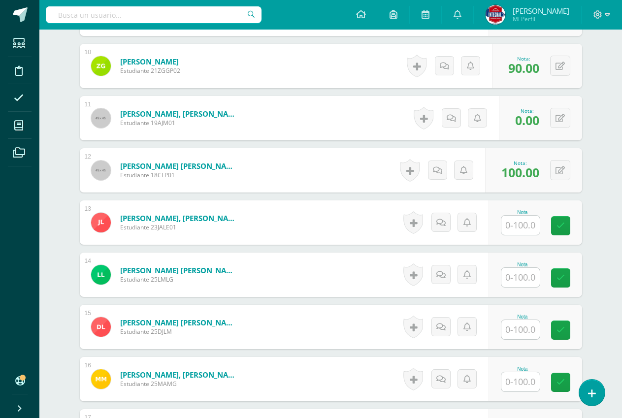
scroll to position [789, 0]
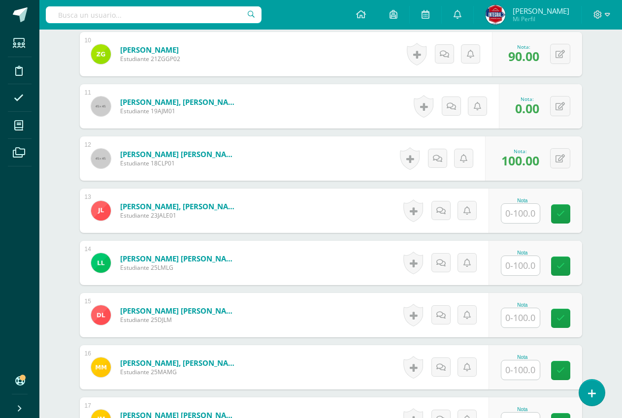
click at [509, 215] on input "text" at bounding box center [520, 213] width 38 height 19
type input "70"
click at [563, 211] on icon at bounding box center [567, 214] width 9 height 8
click at [519, 262] on input "text" at bounding box center [520, 265] width 38 height 19
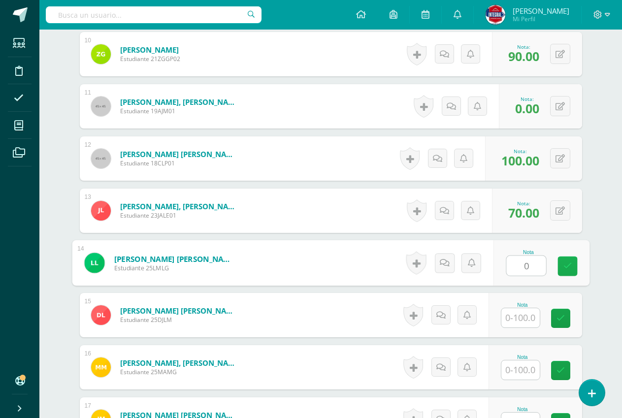
click at [575, 271] on link at bounding box center [567, 266] width 20 height 20
type input "0"
click at [530, 318] on input "text" at bounding box center [520, 317] width 38 height 19
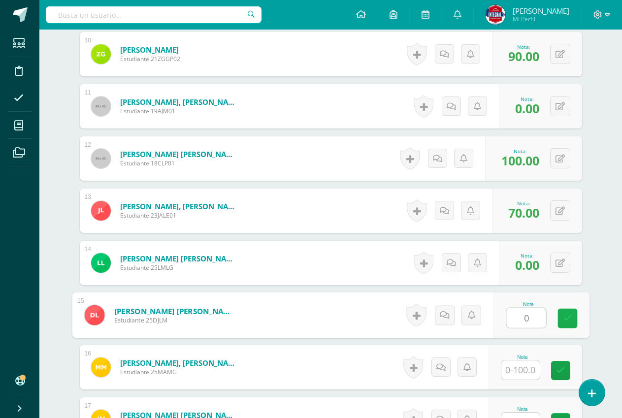
click at [572, 315] on link at bounding box center [567, 319] width 20 height 20
type input "0"
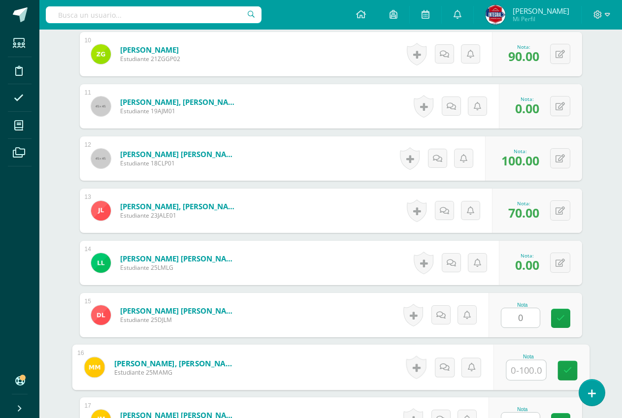
click at [533, 363] on input "text" at bounding box center [525, 370] width 39 height 20
type input "0"
click at [559, 369] on link at bounding box center [567, 371] width 20 height 20
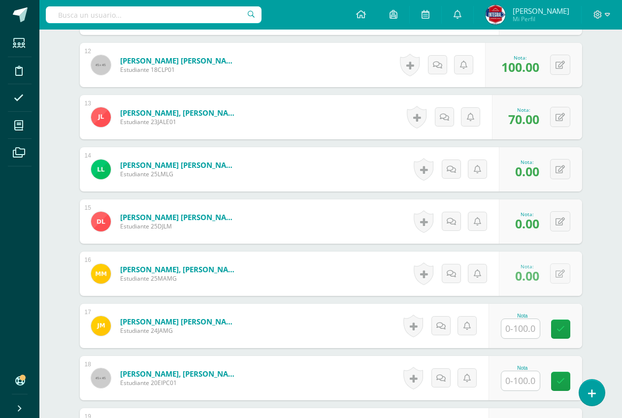
scroll to position [887, 0]
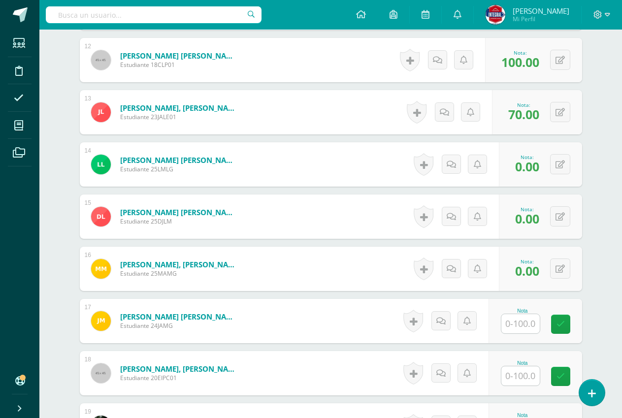
click at [535, 326] on input "text" at bounding box center [520, 323] width 38 height 19
type input "100"
click at [565, 331] on link at bounding box center [567, 325] width 20 height 20
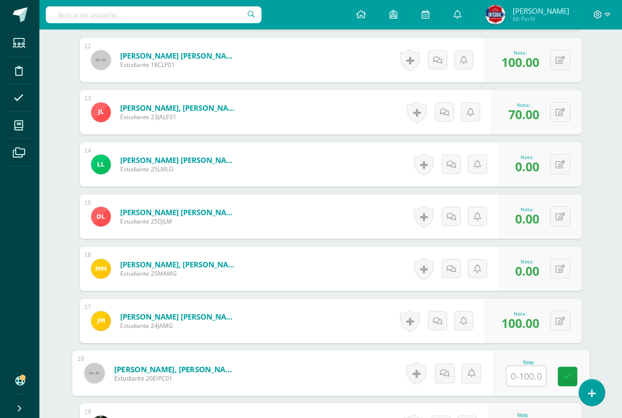
click at [528, 379] on input "text" at bounding box center [525, 376] width 39 height 20
type input "100"
click at [571, 370] on link at bounding box center [567, 377] width 20 height 20
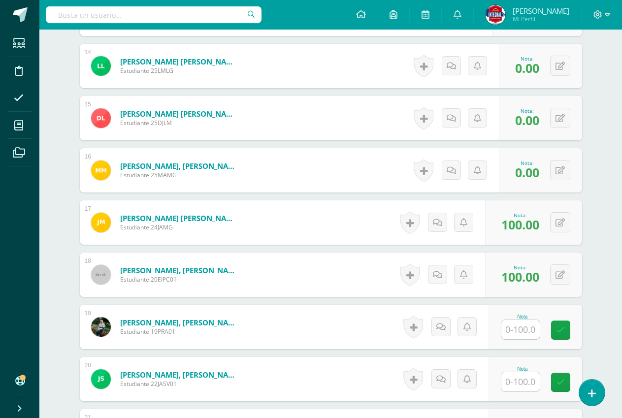
click at [535, 330] on input "text" at bounding box center [520, 329] width 38 height 19
type input "90"
click at [559, 334] on link at bounding box center [567, 330] width 20 height 20
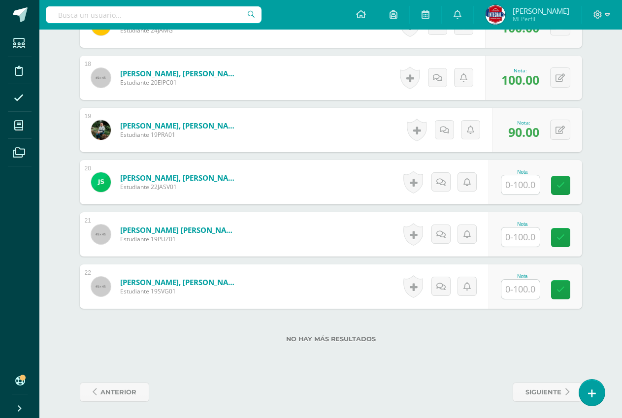
scroll to position [1186, 0]
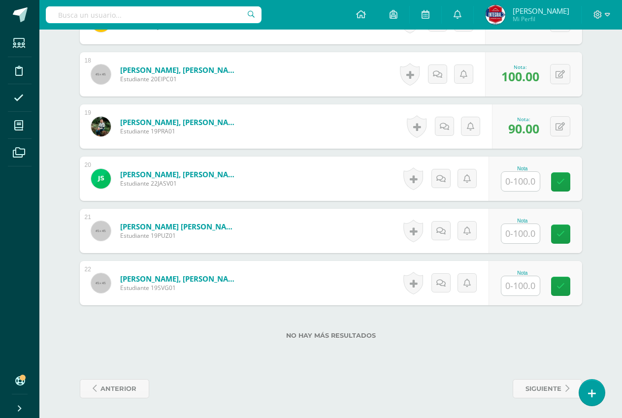
click at [525, 174] on input "text" at bounding box center [520, 181] width 38 height 19
click at [576, 181] on link at bounding box center [567, 182] width 20 height 20
type input "0"
click at [531, 236] on input "text" at bounding box center [520, 233] width 38 height 19
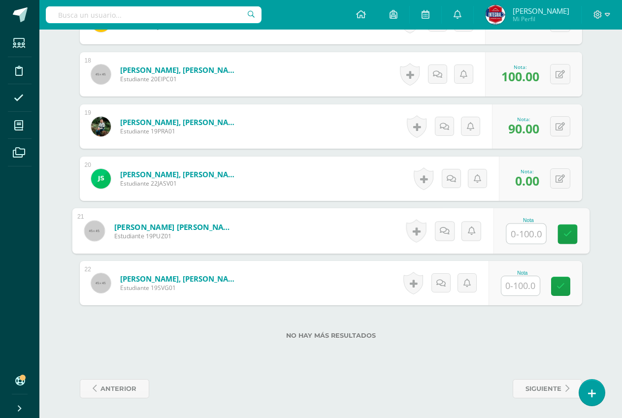
type input "0"
click at [568, 239] on link at bounding box center [567, 234] width 20 height 20
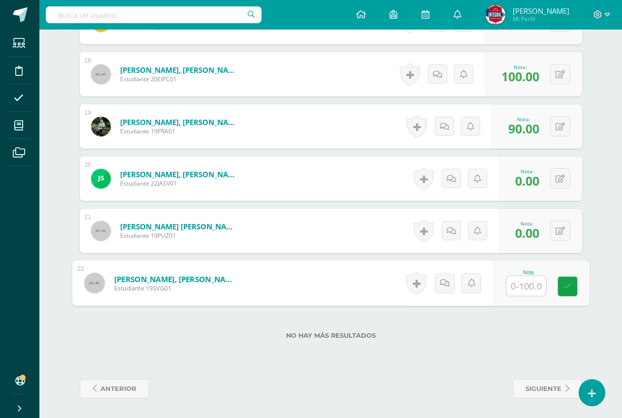
click at [519, 284] on input "text" at bounding box center [525, 286] width 39 height 20
type input "0"
click at [564, 279] on link at bounding box center [567, 287] width 20 height 20
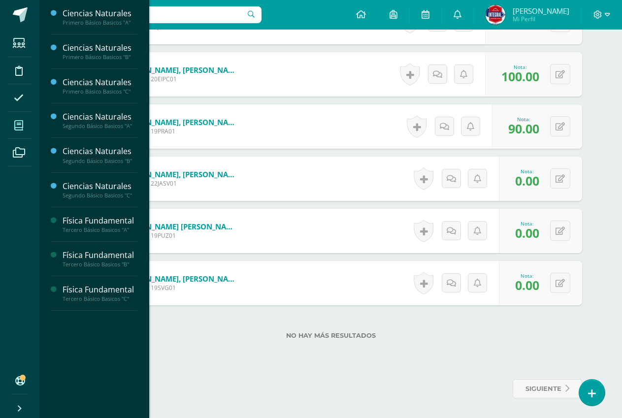
click at [22, 123] on icon at bounding box center [18, 126] width 9 height 10
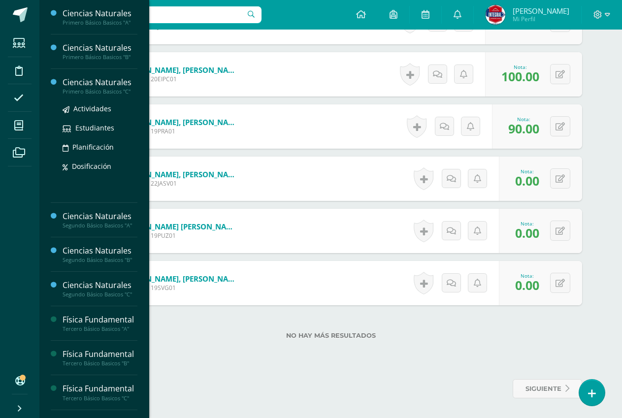
click at [105, 86] on div "Ciencias Naturales" at bounding box center [100, 82] width 75 height 11
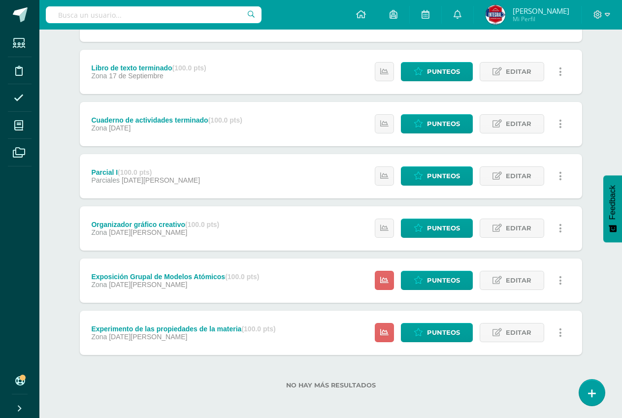
scroll to position [169, 0]
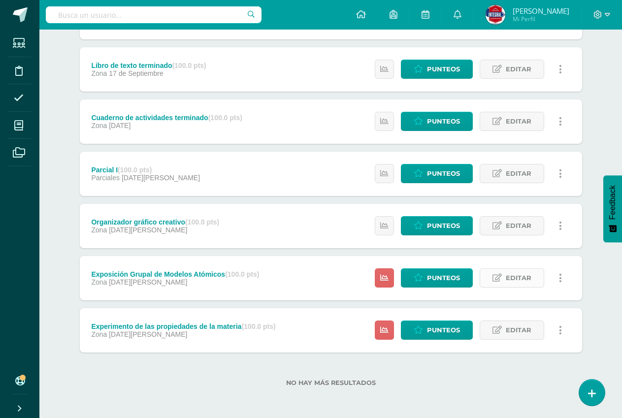
click at [496, 279] on icon at bounding box center [496, 278] width 9 height 8
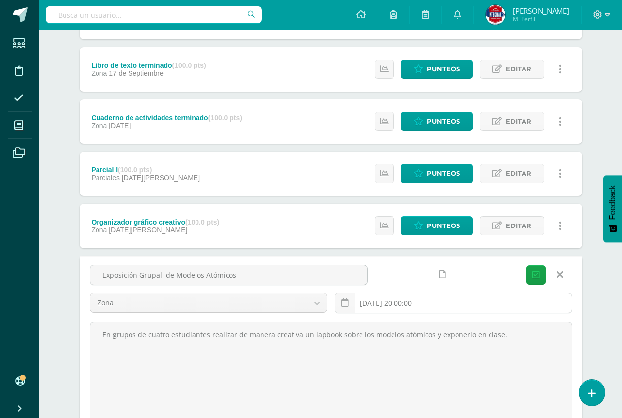
click at [387, 297] on input "[DATE] 20:00:00" at bounding box center [453, 302] width 236 height 19
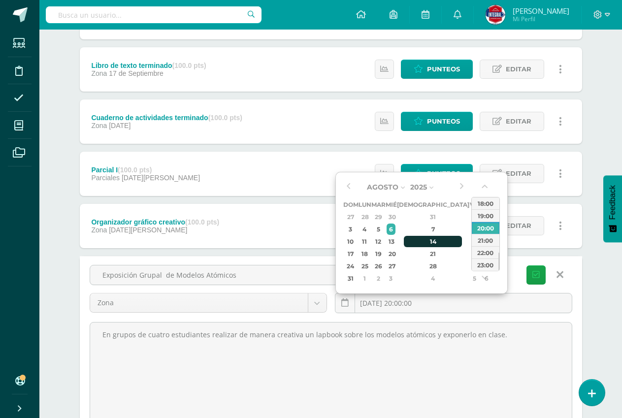
click at [422, 247] on div "14" at bounding box center [433, 241] width 58 height 11
click at [415, 250] on div "21" at bounding box center [433, 253] width 58 height 11
type input "[DATE] 20:00"
click at [529, 277] on button "Guardar" at bounding box center [535, 274] width 19 height 19
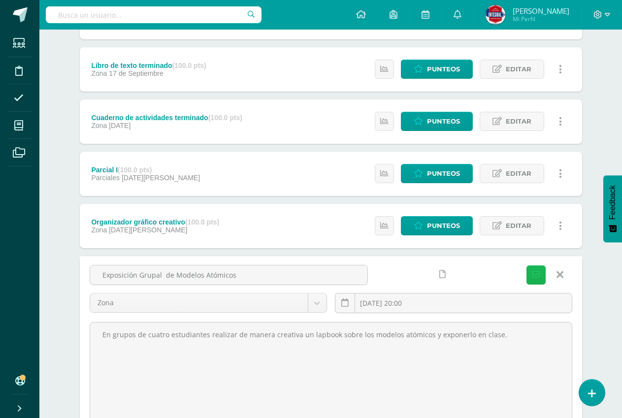
click at [532, 274] on icon "submit" at bounding box center [535, 275] width 7 height 8
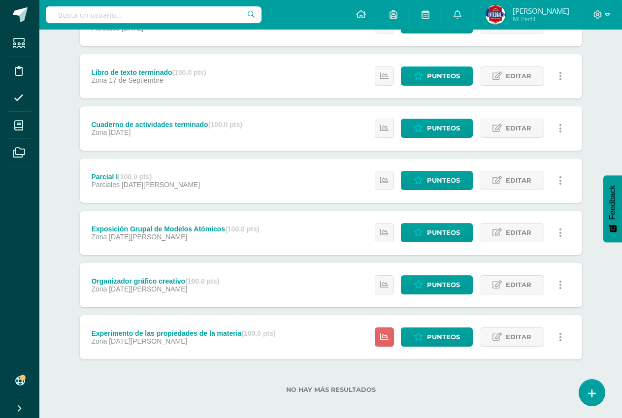
scroll to position [169, 0]
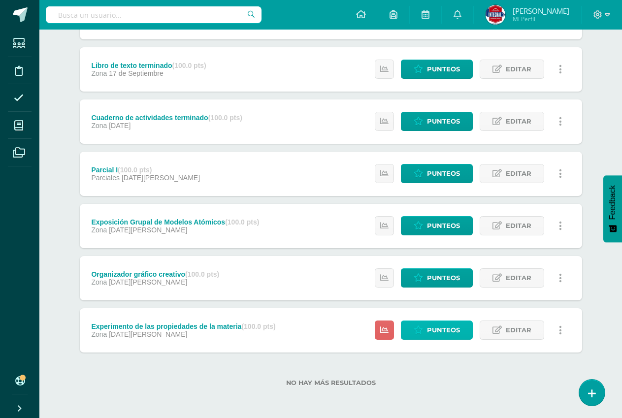
click at [438, 329] on span "Punteos" at bounding box center [443, 330] width 33 height 18
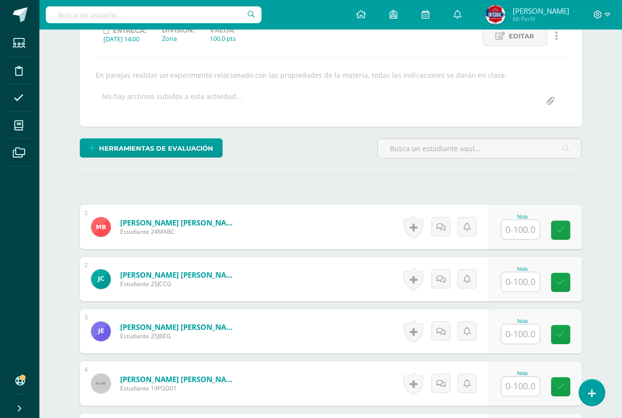
scroll to position [149, 0]
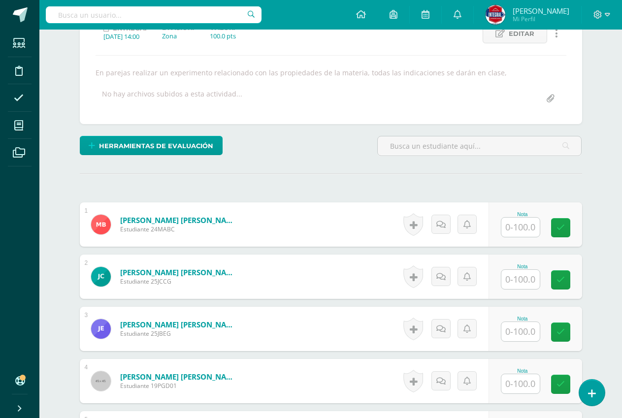
click at [512, 231] on input "text" at bounding box center [520, 227] width 38 height 19
type input "80"
click at [573, 221] on link at bounding box center [567, 228] width 20 height 20
click at [516, 279] on input "text" at bounding box center [520, 279] width 38 height 19
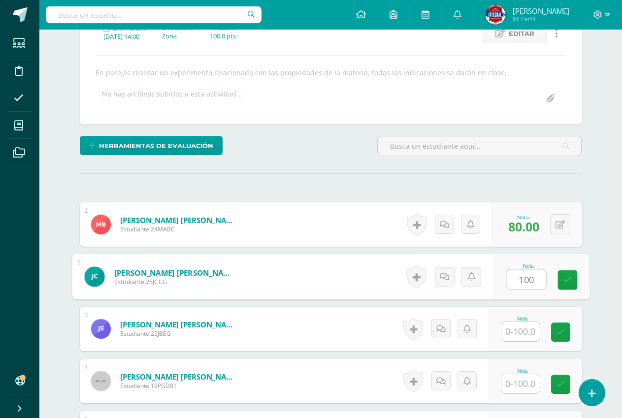
type input "100"
click at [556, 286] on div "Nota 100" at bounding box center [535, 276] width 94 height 44
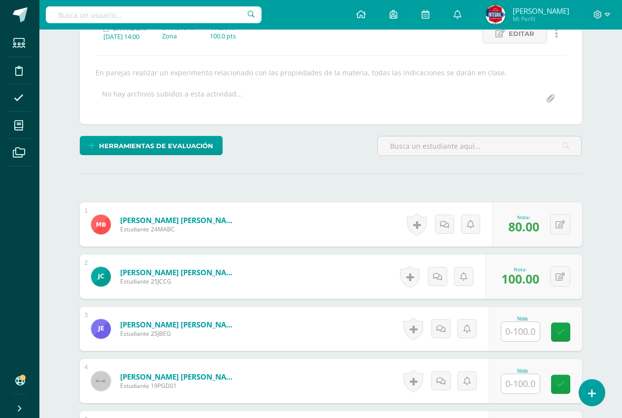
click at [529, 330] on input "text" at bounding box center [520, 331] width 38 height 19
type input "70"
click at [562, 334] on link at bounding box center [567, 332] width 20 height 20
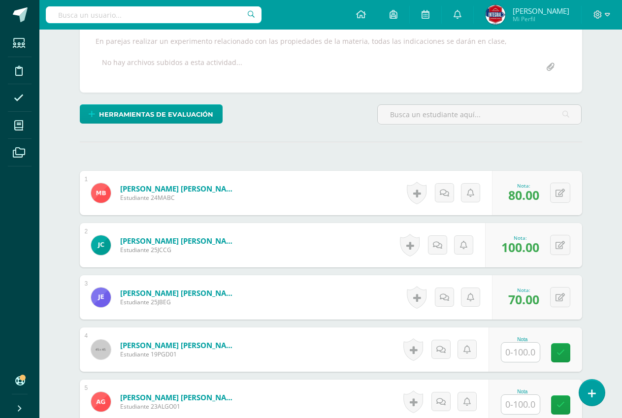
scroll to position [198, 0]
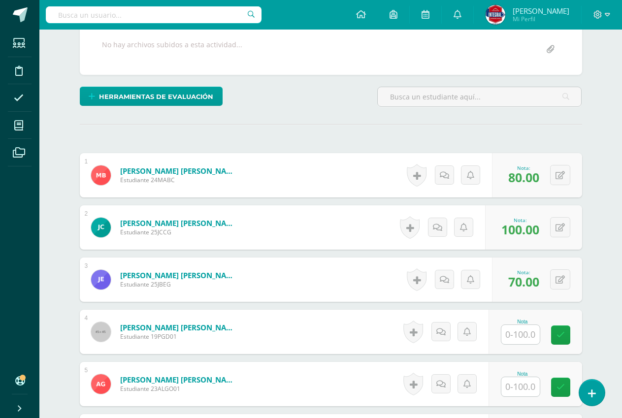
click at [520, 334] on input "text" at bounding box center [520, 334] width 38 height 19
type input "100"
click at [564, 335] on icon at bounding box center [567, 335] width 9 height 8
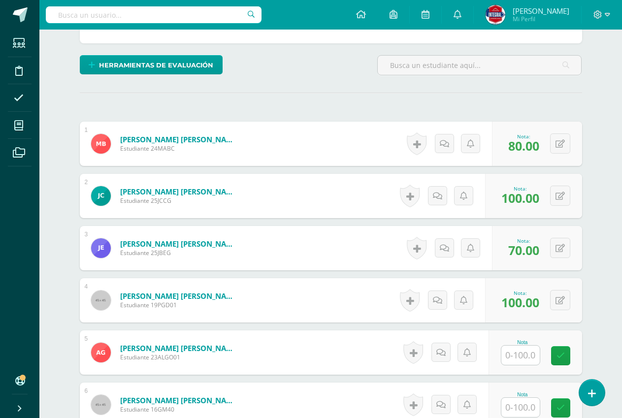
scroll to position [248, 0]
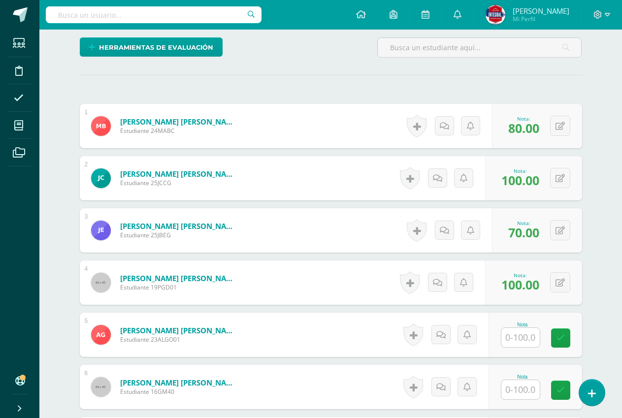
click at [520, 343] on input "text" at bounding box center [520, 337] width 38 height 19
click at [564, 343] on link at bounding box center [567, 338] width 20 height 20
type input "0"
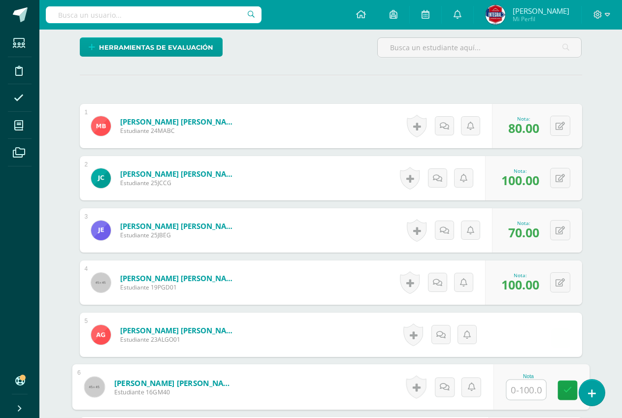
click at [526, 394] on input "text" at bounding box center [525, 390] width 39 height 20
type input "60"
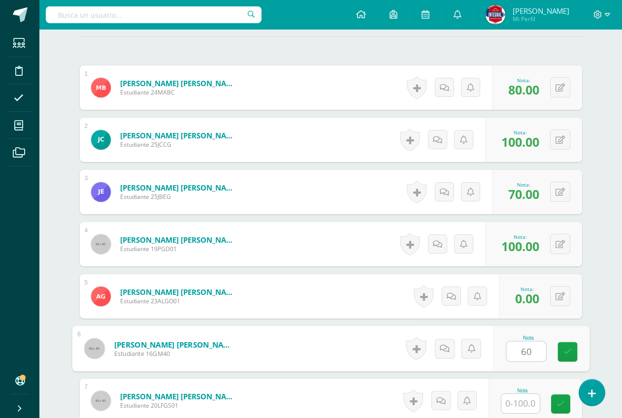
scroll to position [346, 0]
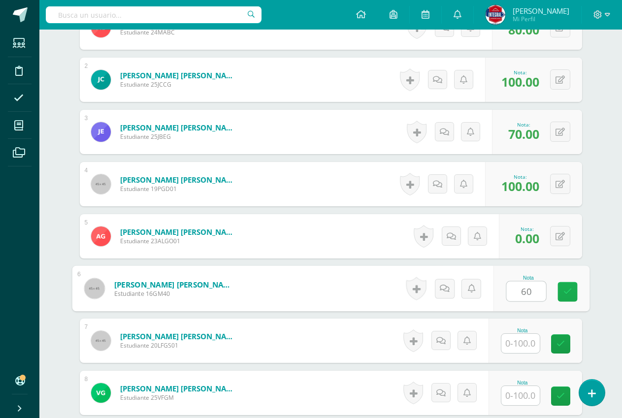
click at [561, 296] on link at bounding box center [567, 292] width 20 height 20
click at [517, 352] on input "text" at bounding box center [520, 343] width 38 height 19
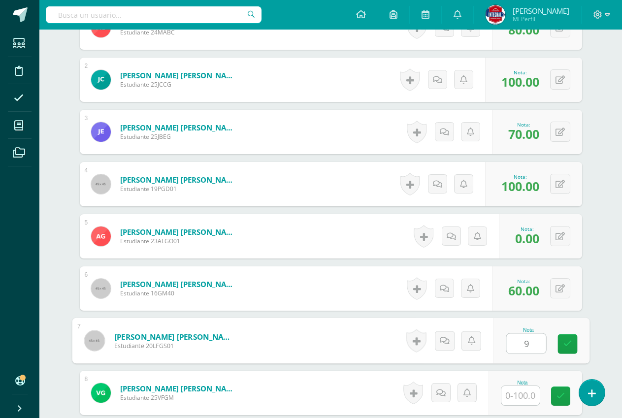
type input "90"
click at [565, 344] on icon at bounding box center [567, 344] width 9 height 8
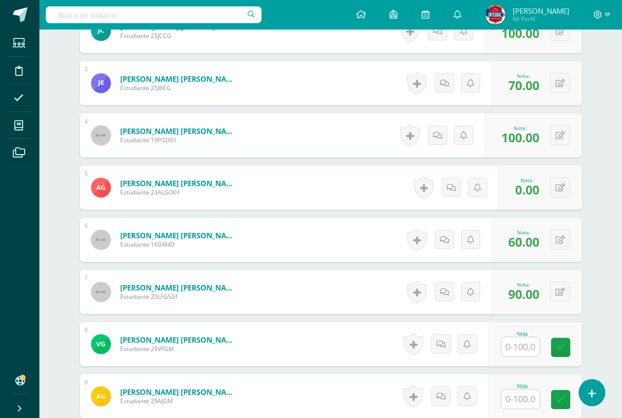
scroll to position [395, 0]
click at [510, 347] on input "text" at bounding box center [520, 346] width 38 height 19
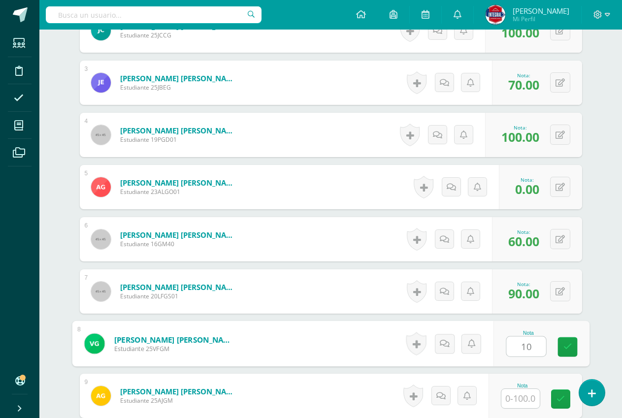
type input "100"
click at [563, 341] on link at bounding box center [567, 347] width 20 height 20
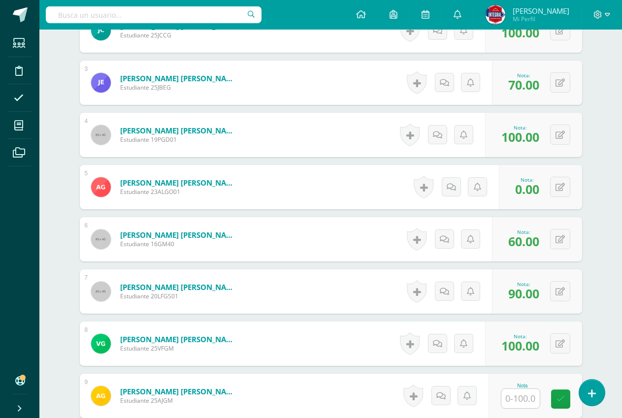
scroll to position [444, 0]
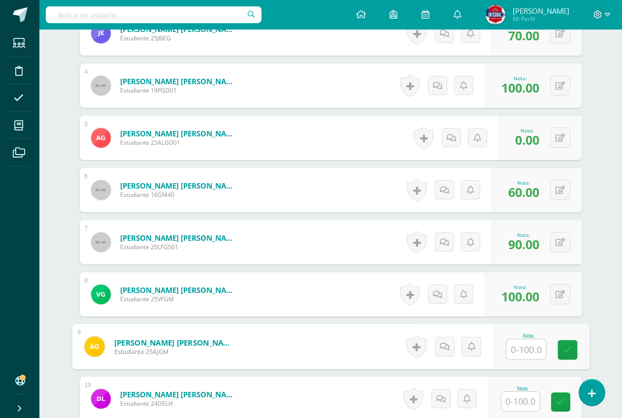
click at [522, 347] on input "text" at bounding box center [525, 350] width 39 height 20
type input "90"
click at [569, 351] on icon at bounding box center [567, 350] width 9 height 8
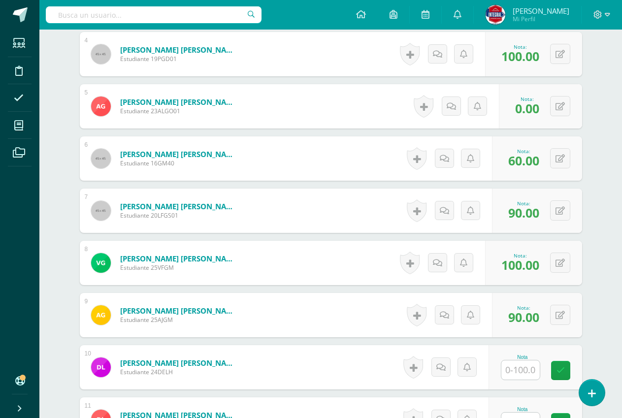
scroll to position [494, 0]
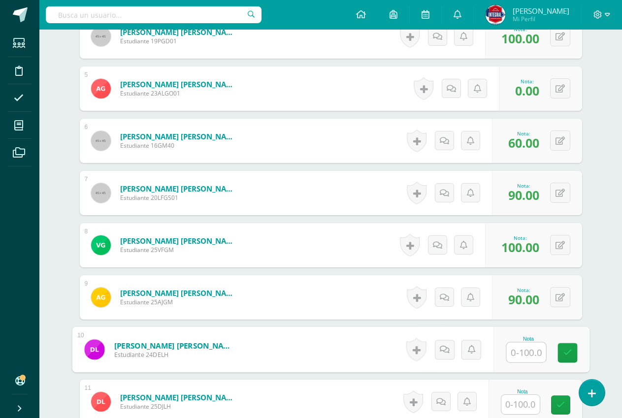
click at [519, 356] on input "text" at bounding box center [525, 353] width 39 height 20
type input "60"
click at [564, 341] on div "Nota 60" at bounding box center [535, 349] width 94 height 44
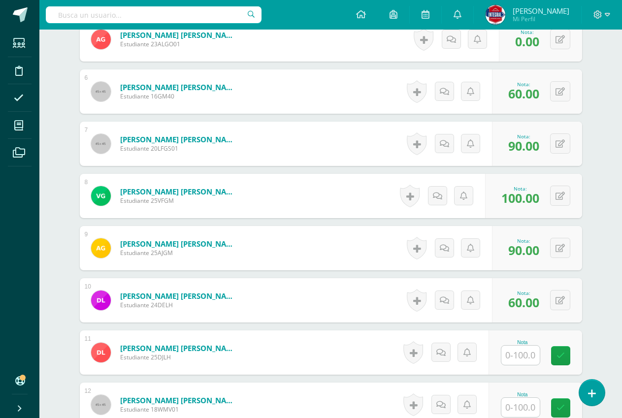
click at [527, 359] on input "text" at bounding box center [520, 355] width 38 height 19
type input "60"
click at [567, 358] on icon at bounding box center [567, 355] width 9 height 8
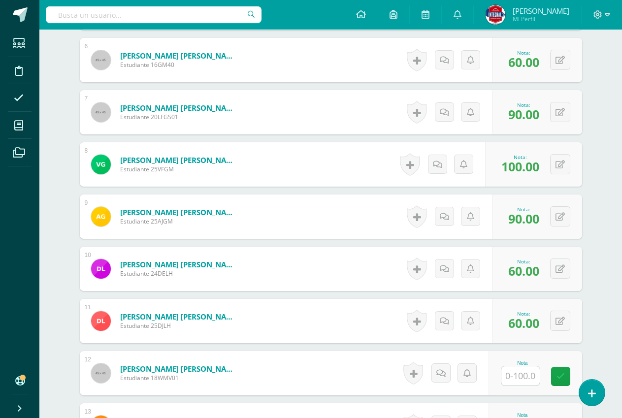
scroll to position [592, 0]
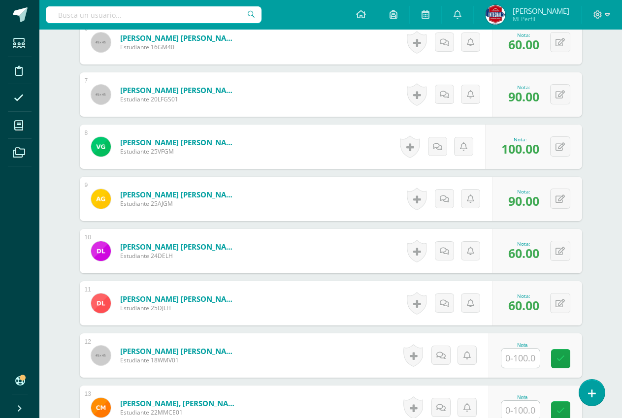
click at [532, 354] on input "text" at bounding box center [520, 357] width 38 height 19
type input "70"
click at [558, 358] on link at bounding box center [567, 359] width 20 height 20
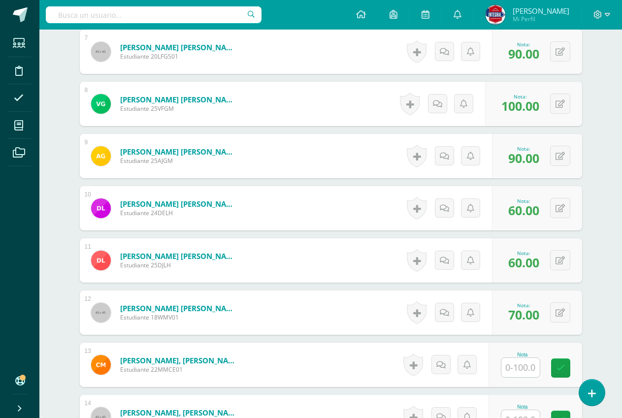
scroll to position [641, 0]
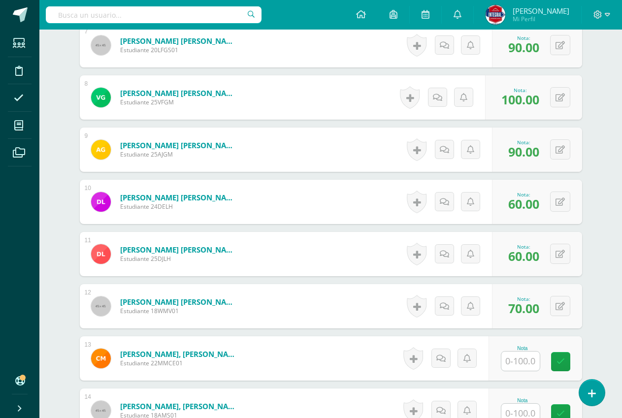
click at [524, 364] on input "text" at bounding box center [520, 360] width 38 height 19
type input "80"
click at [558, 364] on link at bounding box center [567, 362] width 20 height 20
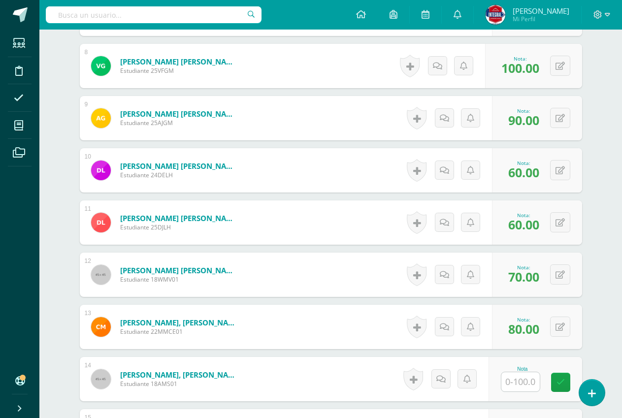
scroll to position [691, 0]
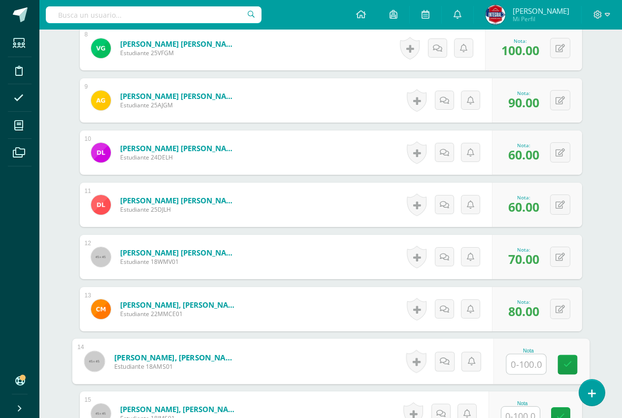
click at [529, 372] on input "text" at bounding box center [525, 364] width 39 height 20
type input "90"
click at [568, 366] on icon at bounding box center [567, 364] width 9 height 8
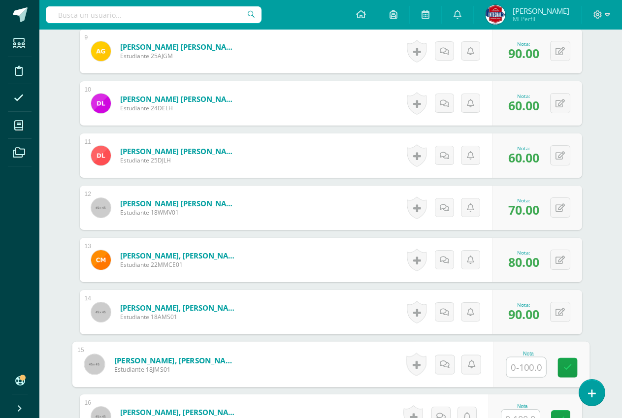
click at [520, 361] on input "text" at bounding box center [525, 367] width 39 height 20
type input "70"
click at [565, 372] on link at bounding box center [567, 368] width 20 height 20
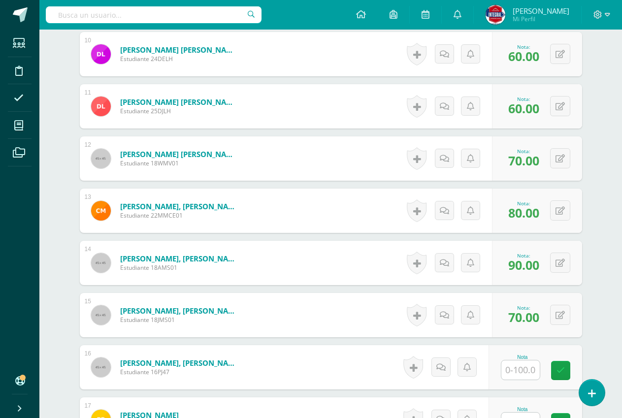
click at [525, 371] on input "text" at bounding box center [520, 369] width 38 height 19
type input "100"
click at [566, 377] on link at bounding box center [567, 371] width 20 height 20
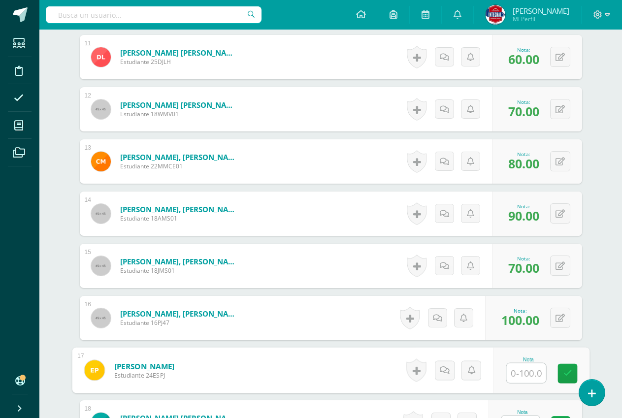
click at [519, 379] on input "text" at bounding box center [525, 373] width 39 height 20
type input "100"
click at [567, 368] on link at bounding box center [567, 374] width 20 height 20
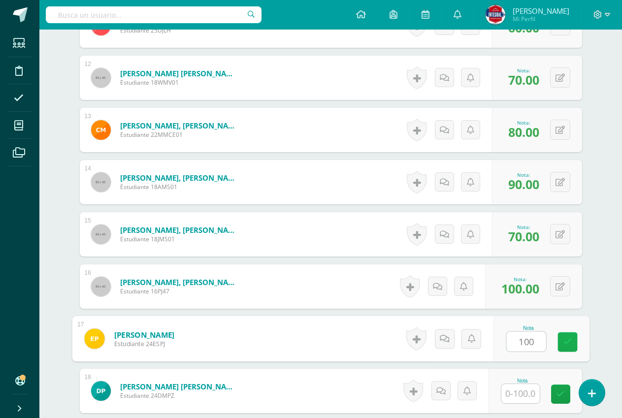
scroll to position [887, 0]
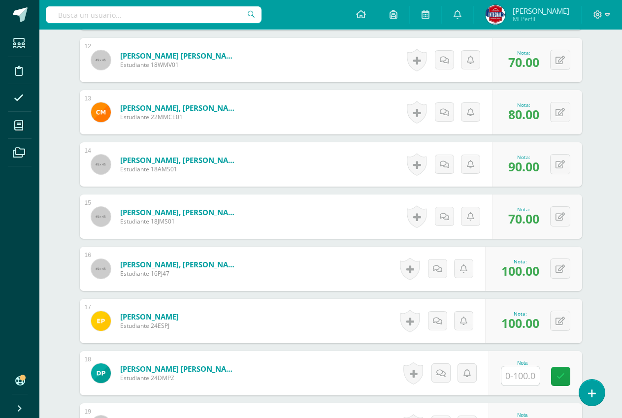
drag, startPoint x: 527, startPoint y: 371, endPoint x: 526, endPoint y: 376, distance: 4.9
click at [526, 372] on input "text" at bounding box center [520, 375] width 38 height 19
type input "4"
type input "100"
click at [561, 376] on link at bounding box center [567, 377] width 20 height 20
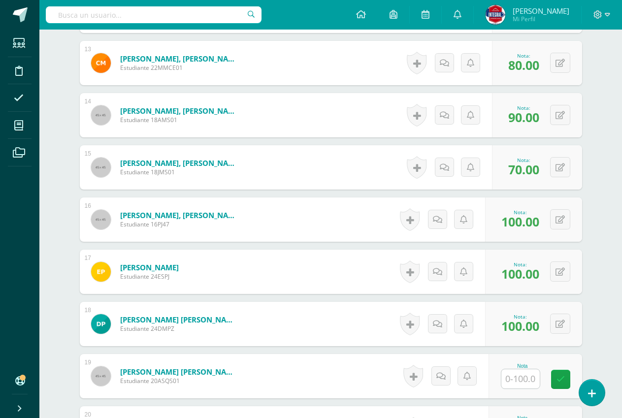
scroll to position [986, 0]
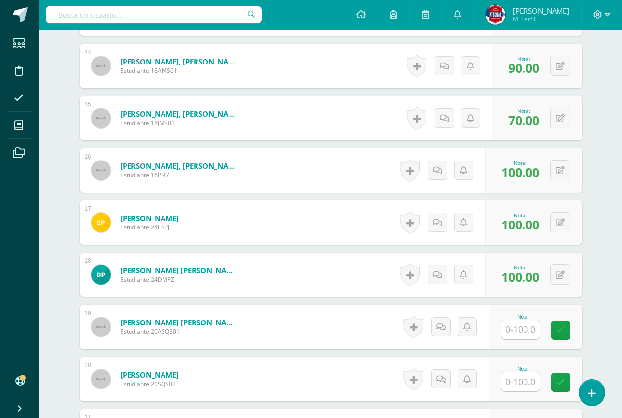
click at [514, 334] on input "text" at bounding box center [520, 329] width 38 height 19
click at [563, 331] on icon at bounding box center [567, 330] width 9 height 8
type input "100"
click at [523, 379] on input "text" at bounding box center [525, 382] width 39 height 20
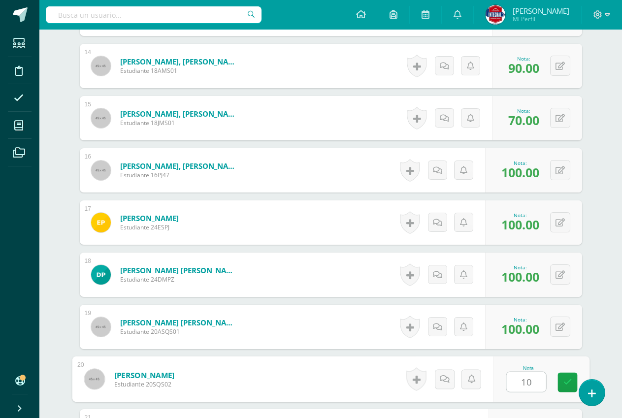
type input "100"
click at [568, 382] on icon at bounding box center [567, 382] width 9 height 8
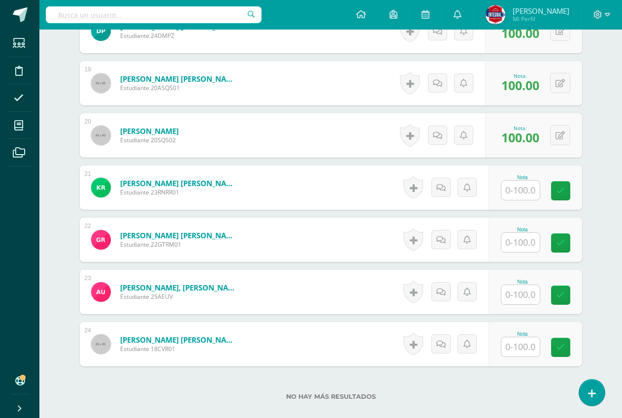
scroll to position [1232, 0]
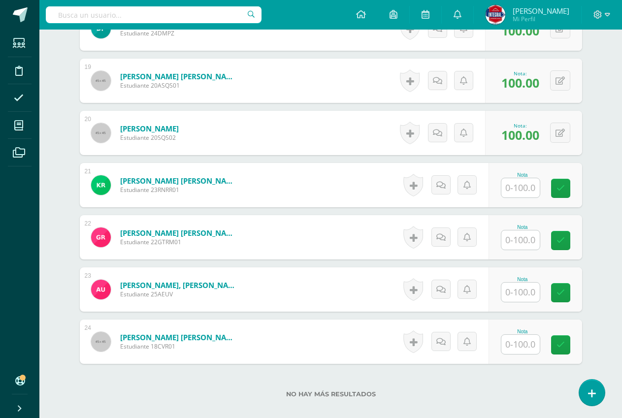
click at [515, 196] on input "text" at bounding box center [520, 187] width 38 height 19
type input "60"
click at [562, 189] on link at bounding box center [567, 189] width 20 height 20
click at [530, 247] on input "text" at bounding box center [520, 239] width 38 height 19
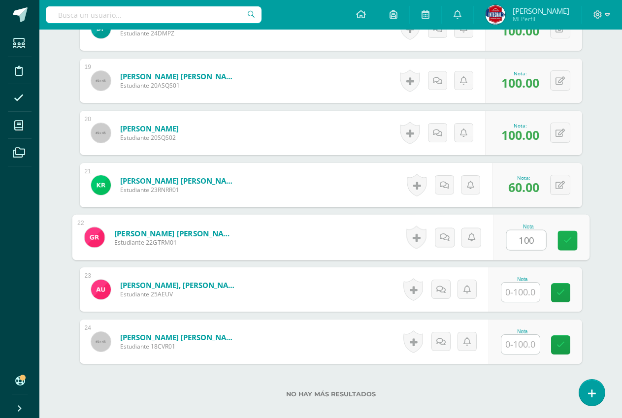
click at [563, 242] on icon at bounding box center [567, 240] width 9 height 8
type input "100"
click at [527, 290] on input "text" at bounding box center [520, 292] width 38 height 19
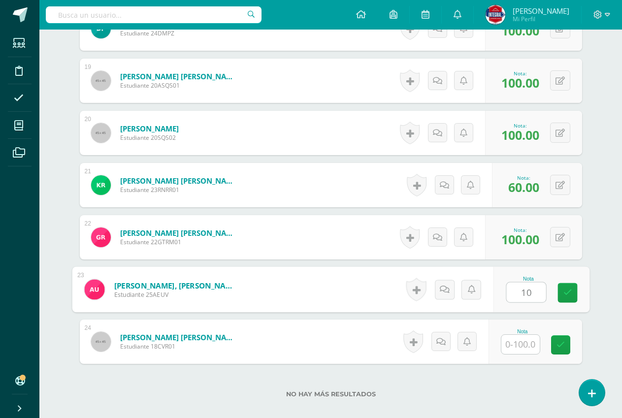
type input "100"
click at [561, 293] on link at bounding box center [567, 293] width 20 height 20
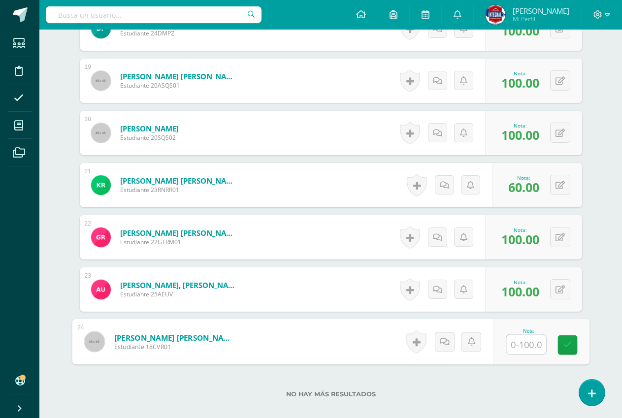
click at [537, 339] on input "text" at bounding box center [525, 345] width 39 height 20
type input "60"
click at [563, 347] on icon at bounding box center [567, 345] width 9 height 8
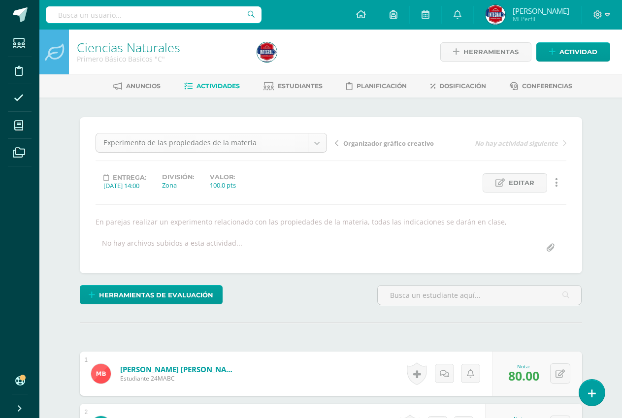
scroll to position [32, 0]
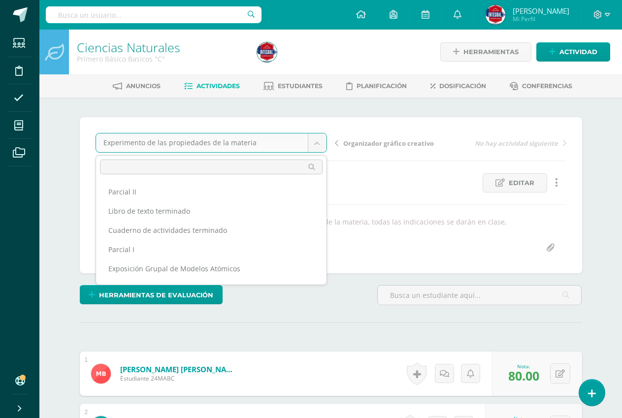
scroll to position [23, 0]
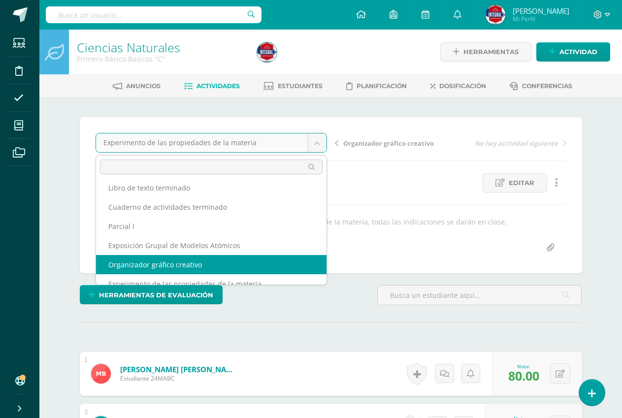
select select "/dashboard/teacher/grade-activity/190379/"
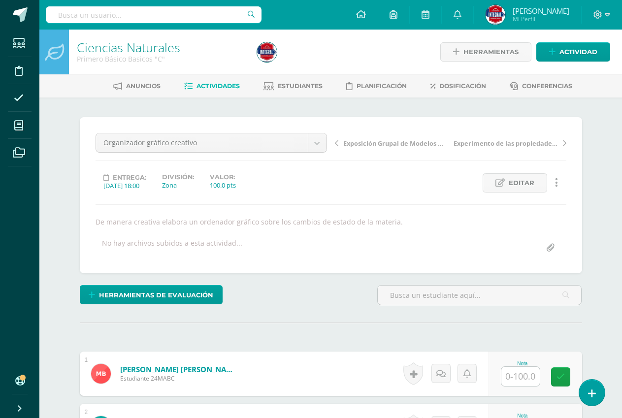
click at [531, 367] on input "text" at bounding box center [520, 376] width 38 height 19
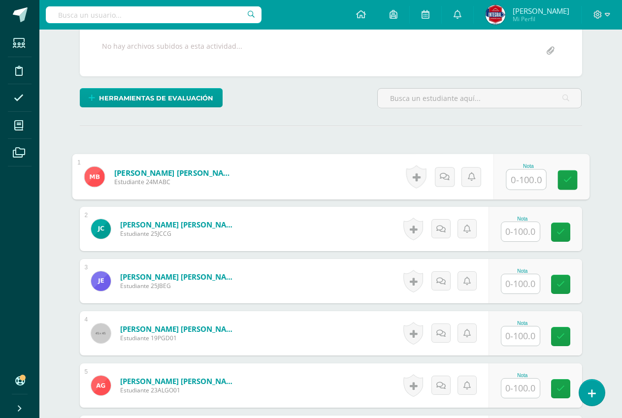
scroll to position [197, 0]
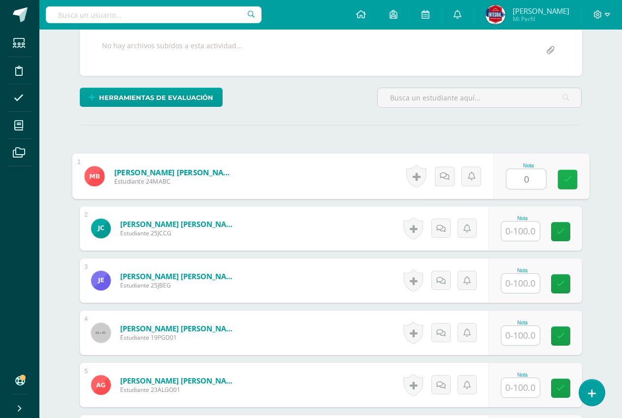
click at [571, 181] on link at bounding box center [567, 180] width 20 height 20
type input "0"
click at [516, 222] on input "text" at bounding box center [520, 230] width 38 height 19
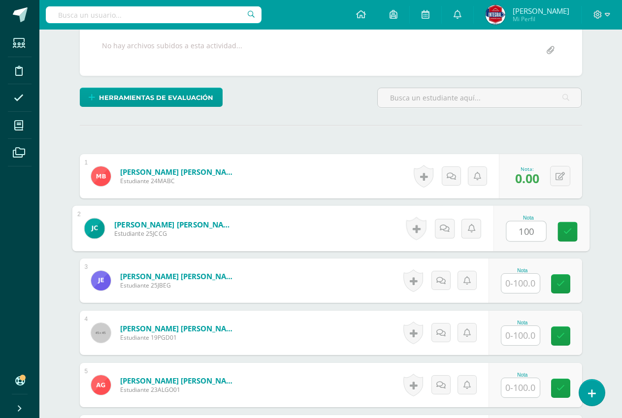
scroll to position [198, 0]
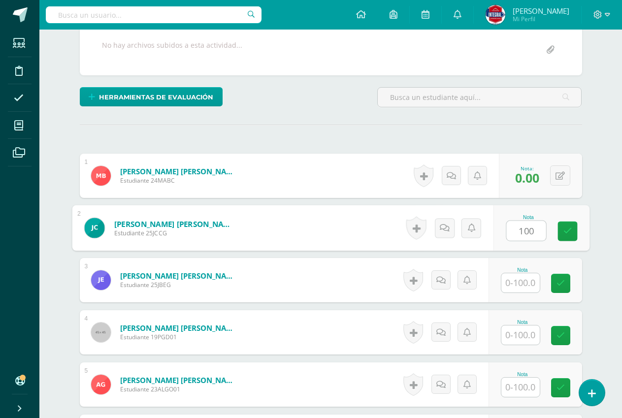
type input "100"
click at [572, 241] on div "Nota 100" at bounding box center [541, 228] width 96 height 46
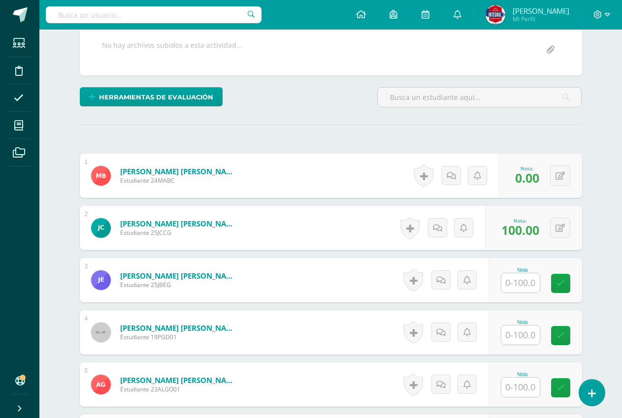
scroll to position [198, 0]
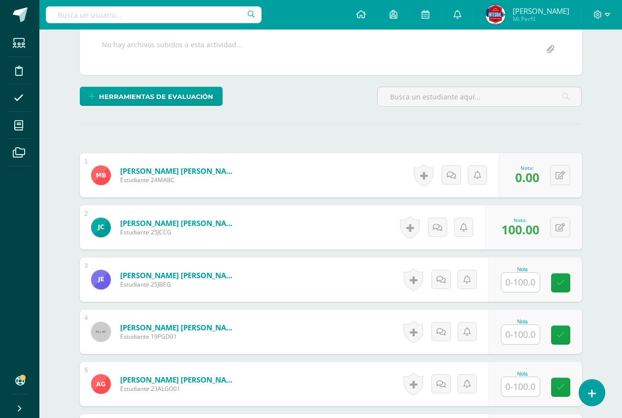
click at [534, 280] on input "text" at bounding box center [520, 282] width 38 height 19
type input "0"
click at [567, 273] on link at bounding box center [567, 283] width 20 height 20
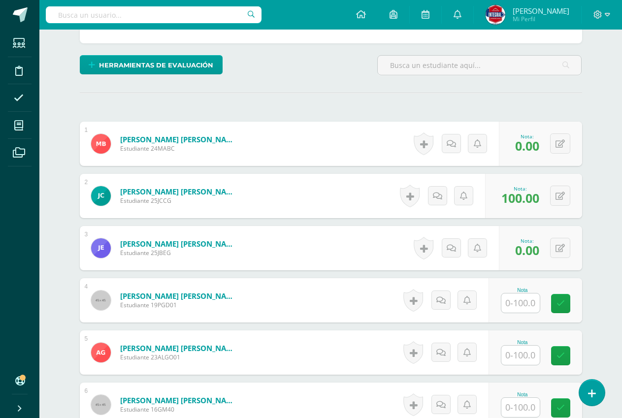
scroll to position [248, 0]
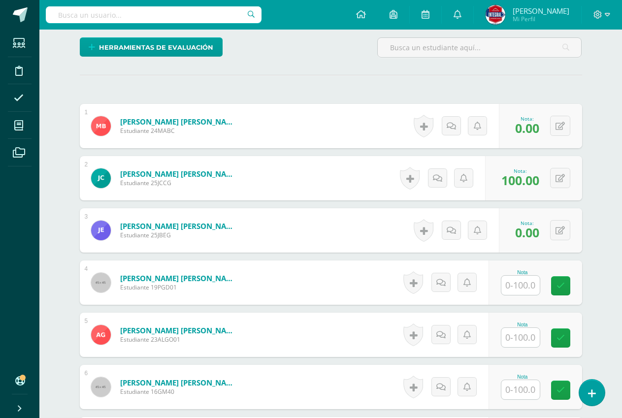
click at [523, 286] on input "text" at bounding box center [520, 285] width 38 height 19
type input "0"
click at [560, 284] on link at bounding box center [567, 286] width 20 height 20
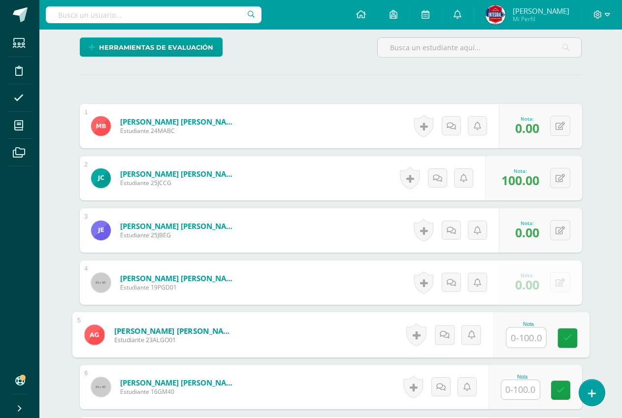
click at [515, 346] on input "text" at bounding box center [525, 338] width 39 height 20
type input "0"
click at [578, 332] on div "Nota 0" at bounding box center [535, 335] width 94 height 44
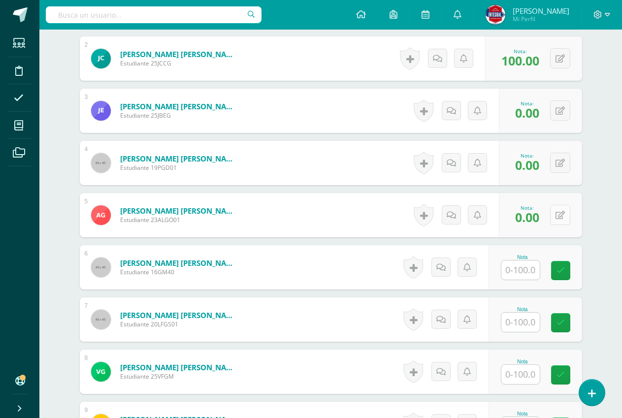
scroll to position [395, 0]
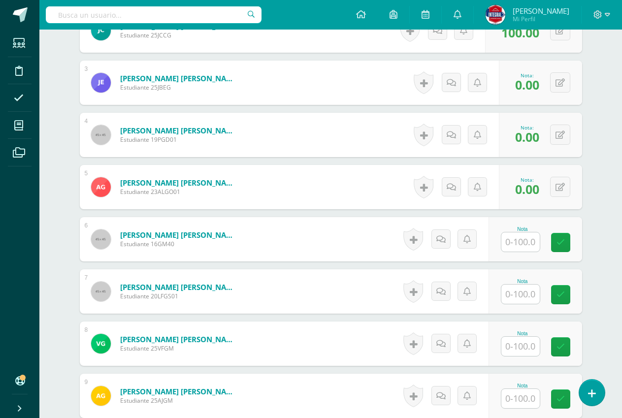
click at [519, 236] on input "text" at bounding box center [520, 241] width 38 height 19
type input "0"
click at [573, 242] on link at bounding box center [567, 243] width 20 height 20
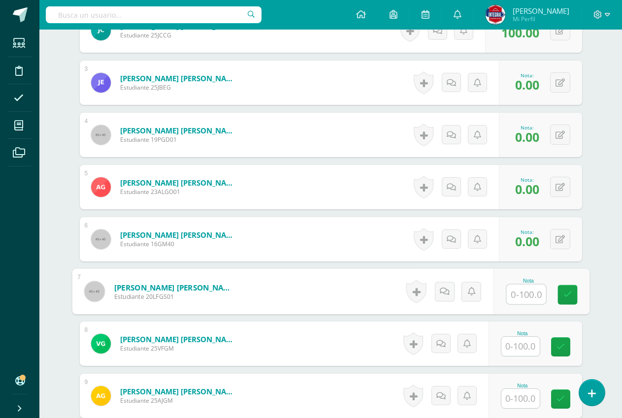
click at [519, 296] on input "text" at bounding box center [525, 294] width 39 height 20
type input "0"
click at [571, 297] on icon at bounding box center [567, 294] width 9 height 8
click at [508, 347] on input "text" at bounding box center [520, 346] width 38 height 19
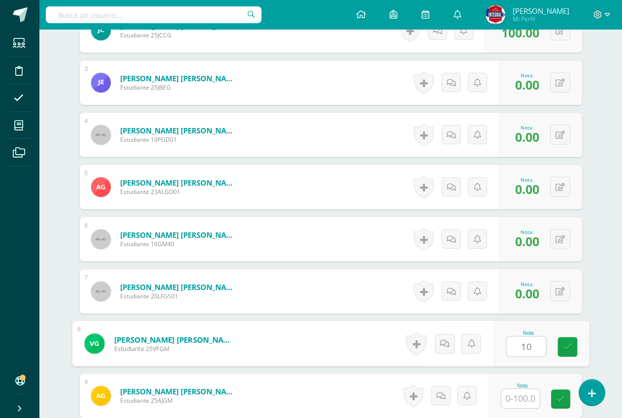
type input "100"
click at [565, 350] on icon at bounding box center [567, 347] width 9 height 8
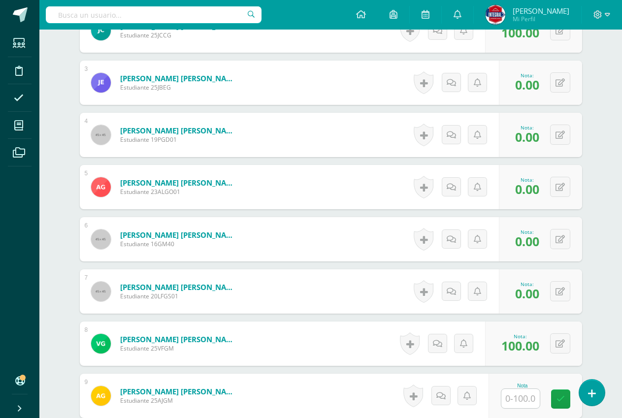
click at [523, 394] on input "text" at bounding box center [520, 398] width 38 height 19
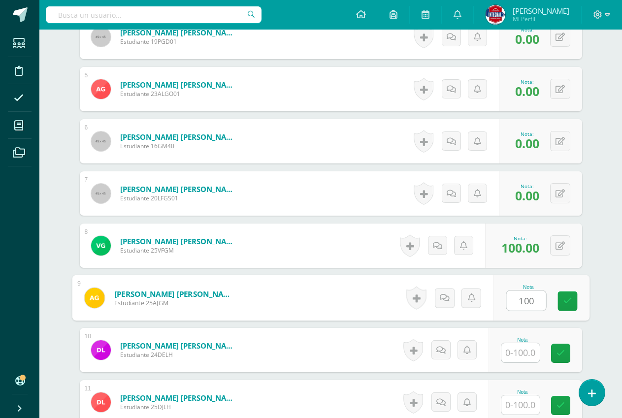
scroll to position [494, 0]
click at [564, 300] on icon at bounding box center [567, 300] width 9 height 8
type input "100"
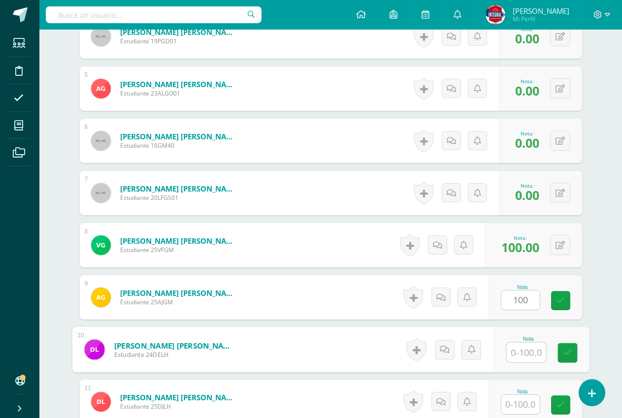
click at [528, 350] on input "text" at bounding box center [525, 353] width 39 height 20
click at [570, 354] on icon at bounding box center [567, 352] width 9 height 8
type input "0"
click at [521, 405] on input "text" at bounding box center [520, 404] width 38 height 19
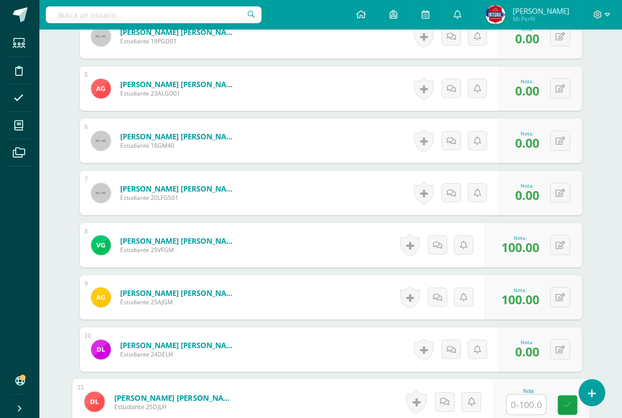
type input "0"
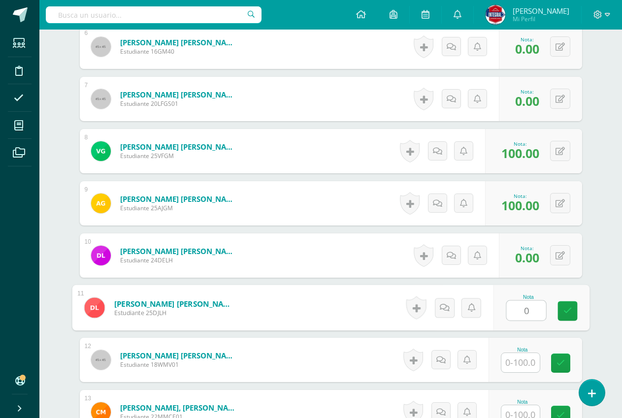
scroll to position [592, 0]
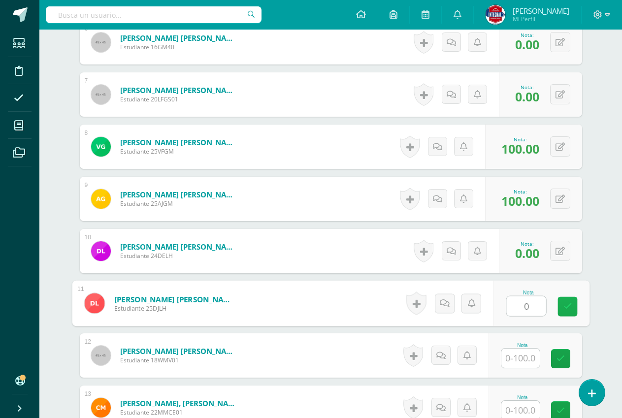
click at [561, 308] on link at bounding box center [567, 307] width 20 height 20
click at [533, 360] on input "text" at bounding box center [520, 357] width 38 height 19
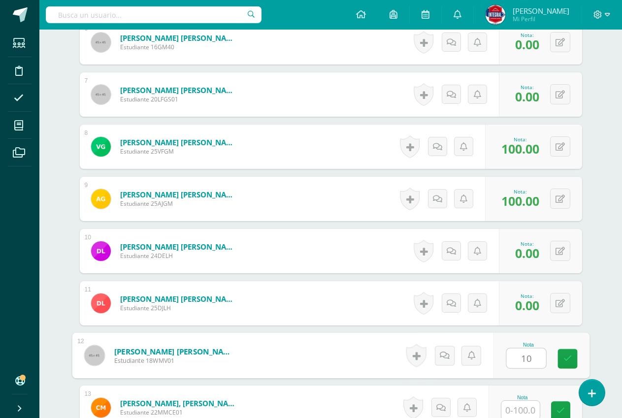
type input "100"
click at [566, 361] on icon at bounding box center [567, 358] width 9 height 8
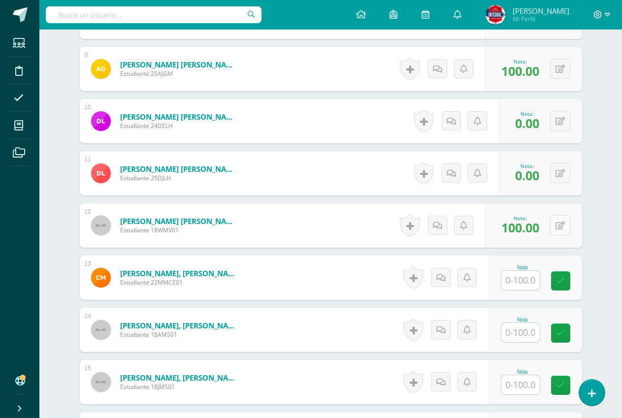
scroll to position [740, 0]
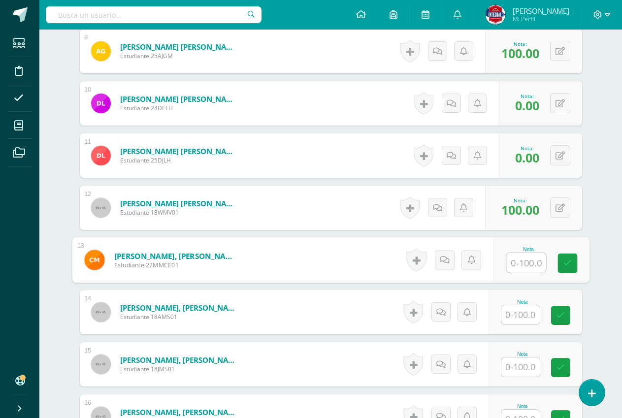
click at [505, 259] on div at bounding box center [525, 262] width 40 height 21
click at [569, 261] on icon at bounding box center [567, 263] width 9 height 8
type input "0"
click at [519, 314] on input "text" at bounding box center [520, 314] width 38 height 19
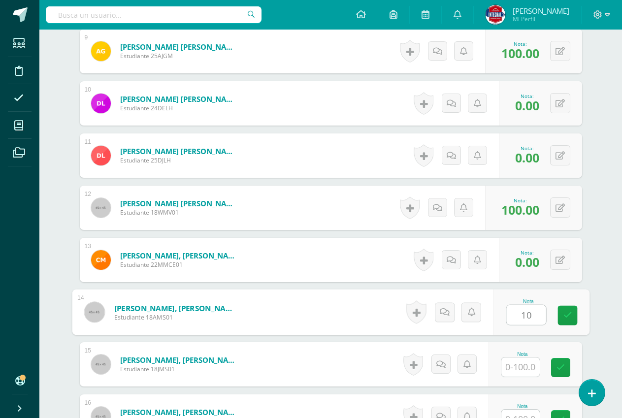
type input "100"
click at [573, 318] on link at bounding box center [567, 316] width 20 height 20
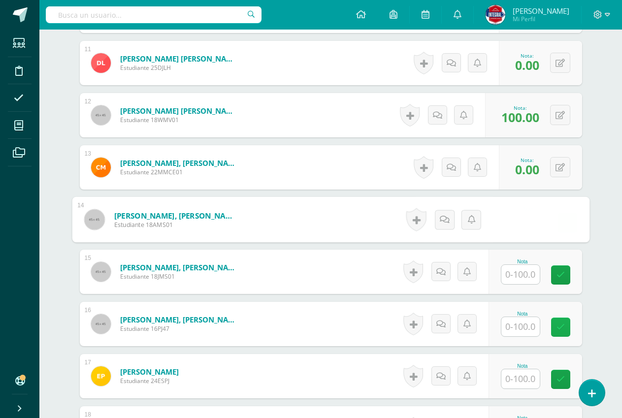
scroll to position [838, 0]
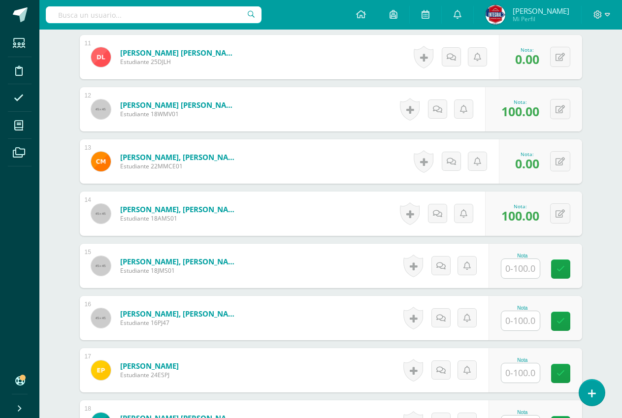
click at [527, 272] on input "text" at bounding box center [520, 268] width 38 height 19
click at [572, 270] on link at bounding box center [567, 269] width 20 height 20
type input "100"
click at [521, 322] on input "text" at bounding box center [520, 320] width 38 height 19
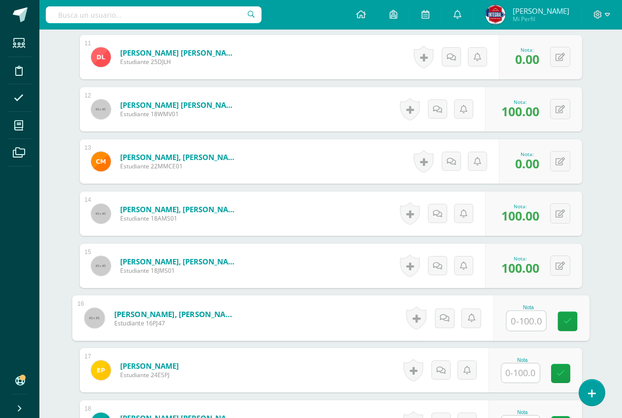
type input "0"
click at [572, 320] on link at bounding box center [567, 322] width 20 height 20
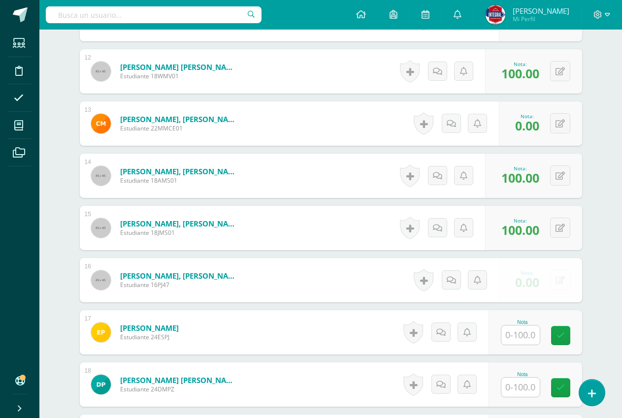
scroll to position [887, 0]
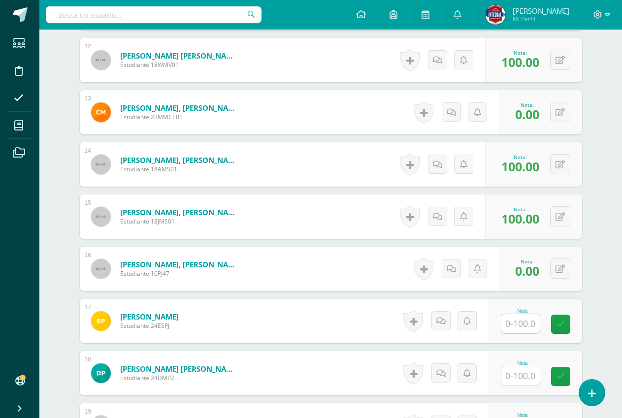
click at [529, 322] on input "text" at bounding box center [520, 323] width 38 height 19
type input "0"
click at [567, 329] on link at bounding box center [567, 325] width 20 height 20
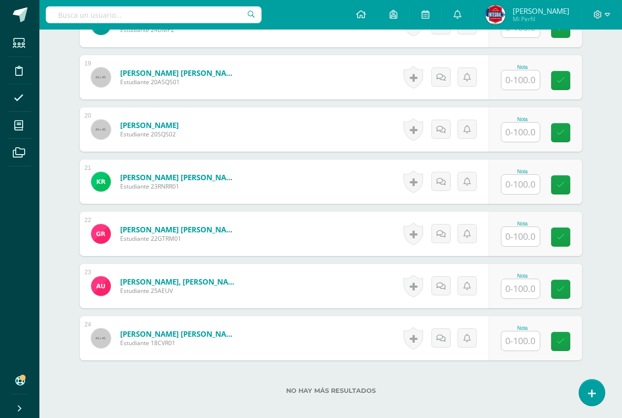
scroll to position [1291, 0]
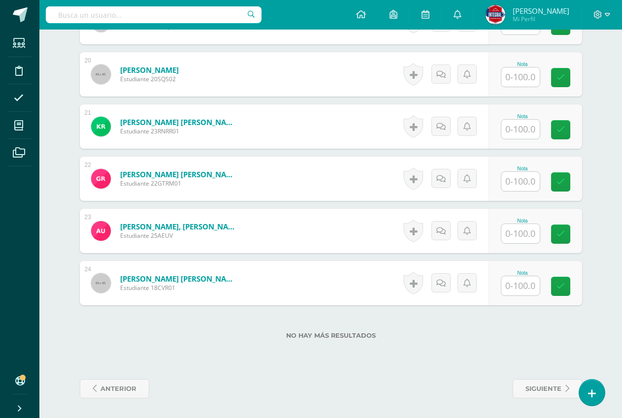
click at [530, 283] on input "text" at bounding box center [520, 285] width 38 height 19
click at [564, 282] on icon at bounding box center [567, 286] width 9 height 8
type input "100"
click at [515, 234] on input "text" at bounding box center [520, 233] width 38 height 19
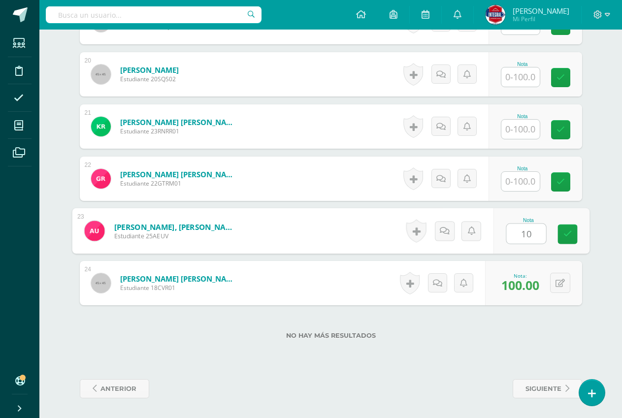
type input "100"
click at [561, 231] on link at bounding box center [567, 234] width 20 height 20
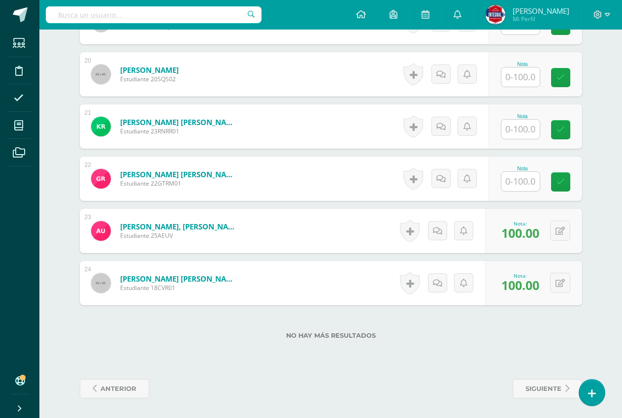
click at [523, 180] on input "text" at bounding box center [520, 181] width 38 height 19
type input "0"
click at [560, 186] on link at bounding box center [567, 182] width 20 height 20
click at [528, 131] on input "text" at bounding box center [520, 129] width 38 height 19
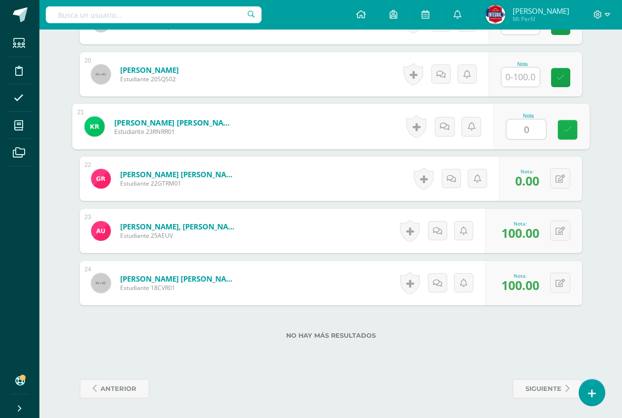
click at [558, 134] on link at bounding box center [567, 130] width 20 height 20
type input "0"
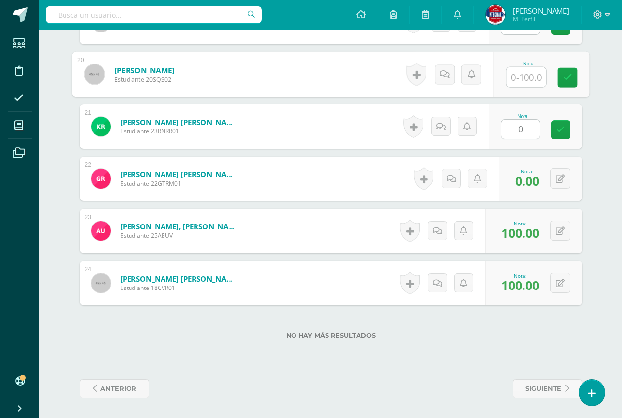
click at [520, 77] on input "text" at bounding box center [525, 77] width 39 height 20
type input "100"
click at [564, 80] on icon at bounding box center [567, 77] width 9 height 8
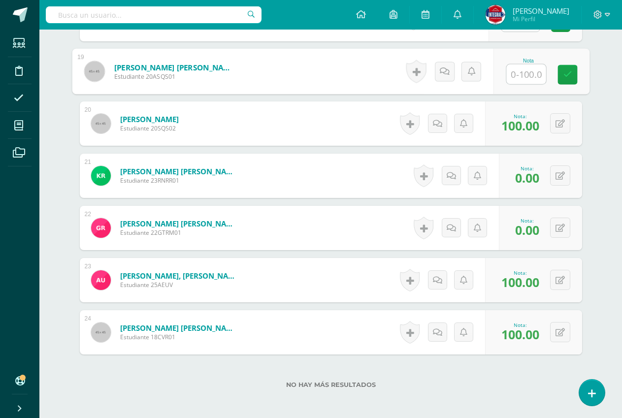
click at [519, 72] on input "text" at bounding box center [525, 74] width 39 height 20
type input "100"
click at [572, 74] on link at bounding box center [567, 75] width 20 height 20
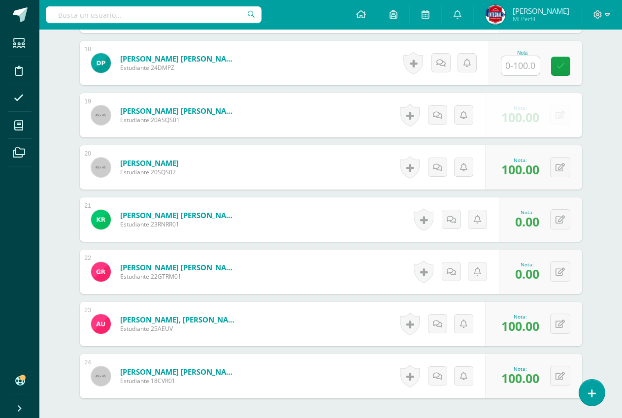
scroll to position [1094, 0]
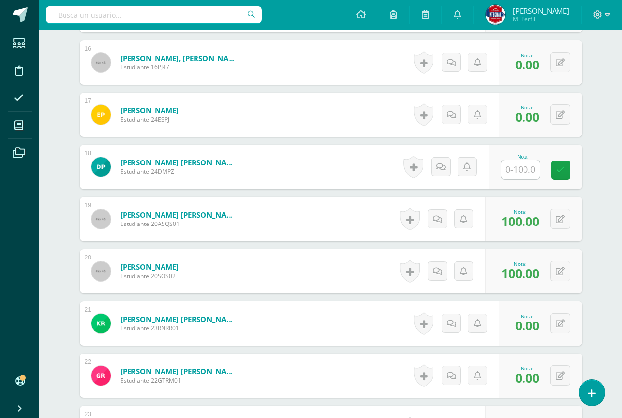
click at [522, 171] on input "text" at bounding box center [520, 169] width 38 height 19
type input "100"
click at [563, 167] on icon at bounding box center [567, 170] width 9 height 8
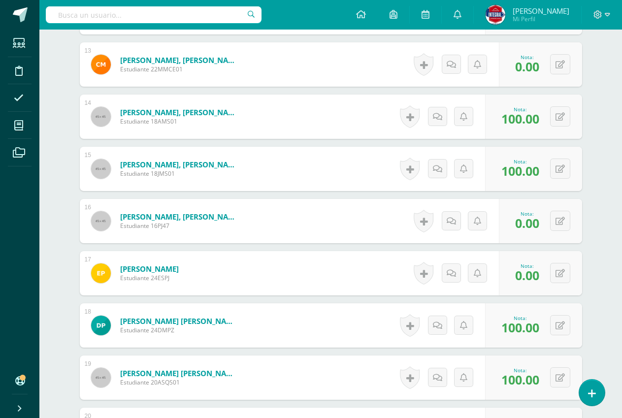
scroll to position [541, 0]
